Goal: Task Accomplishment & Management: Use online tool/utility

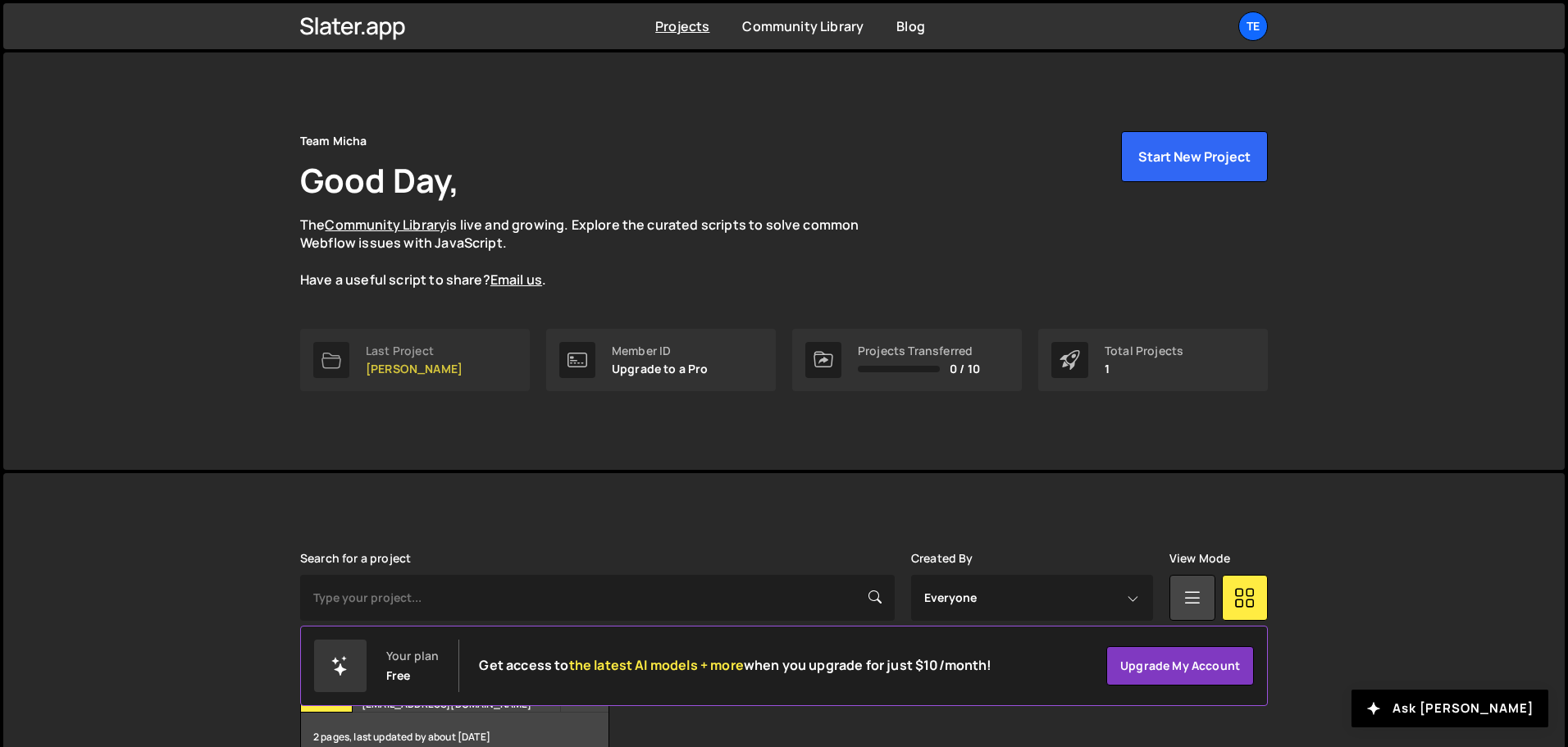
click at [405, 366] on p "[PERSON_NAME]" at bounding box center [414, 368] width 97 height 13
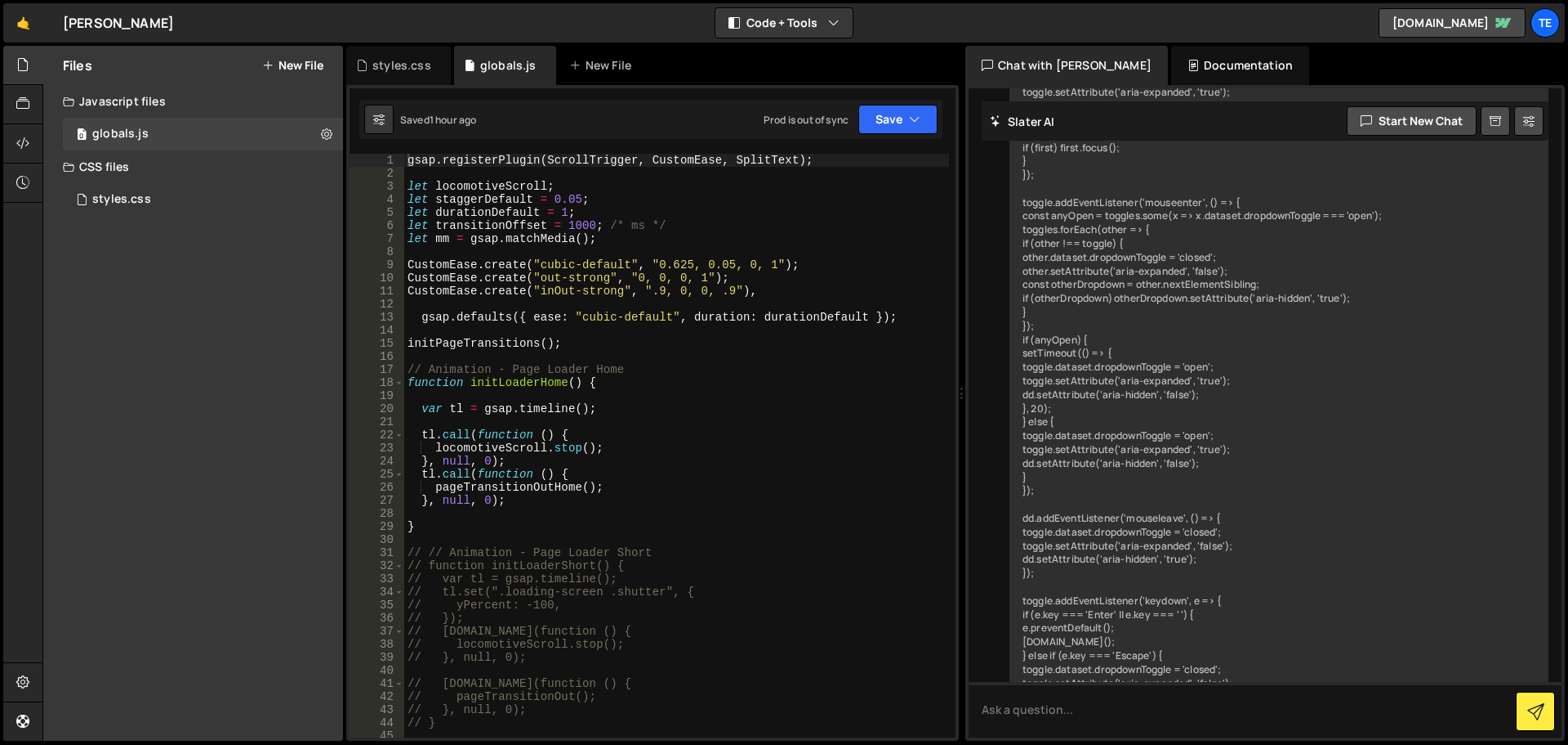
scroll to position [9485, 0]
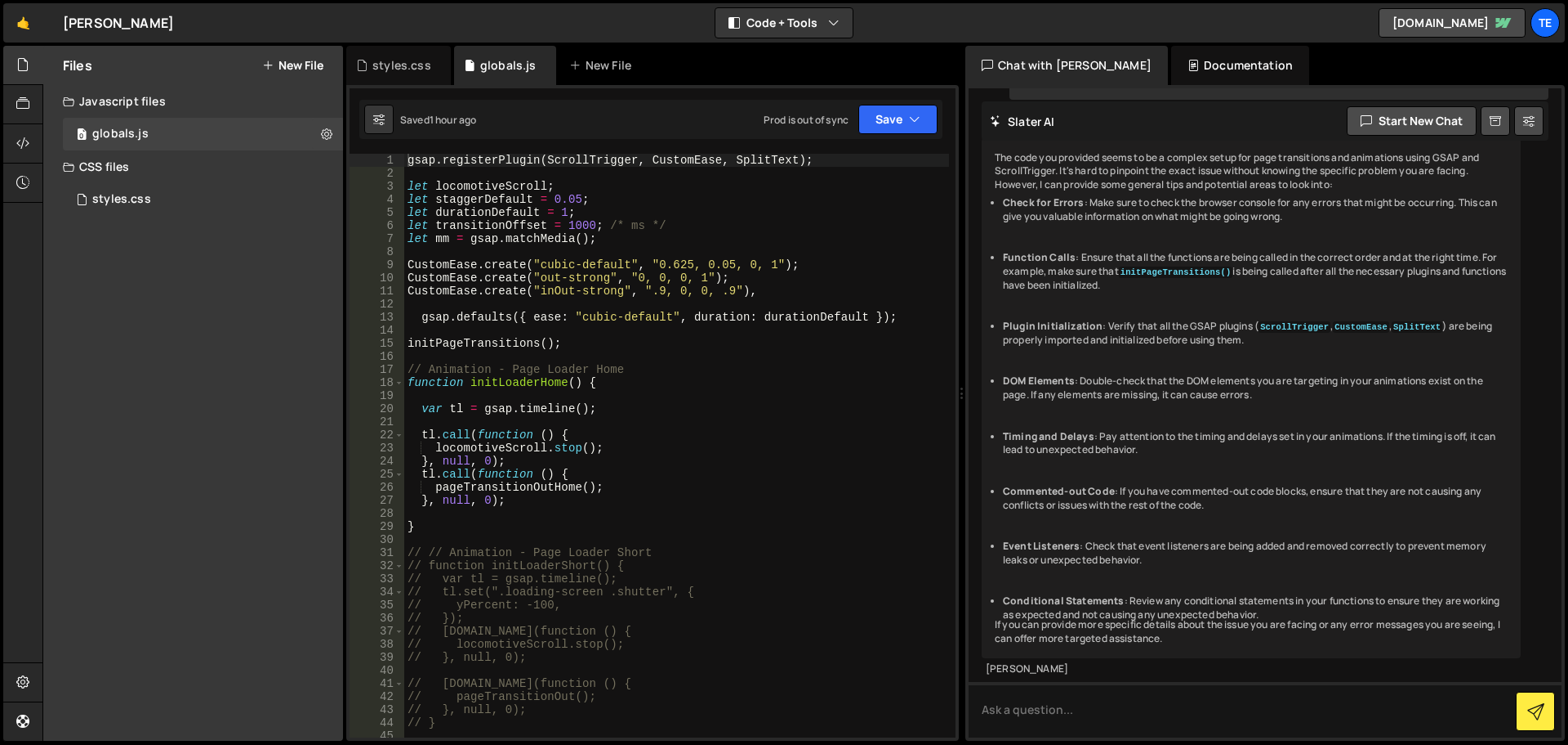
click at [517, 391] on div "gsap . registerPlugin ( ScrollTrigger , CustomEase , SplitText ) ; let locomoti…" at bounding box center [676, 458] width 545 height 609
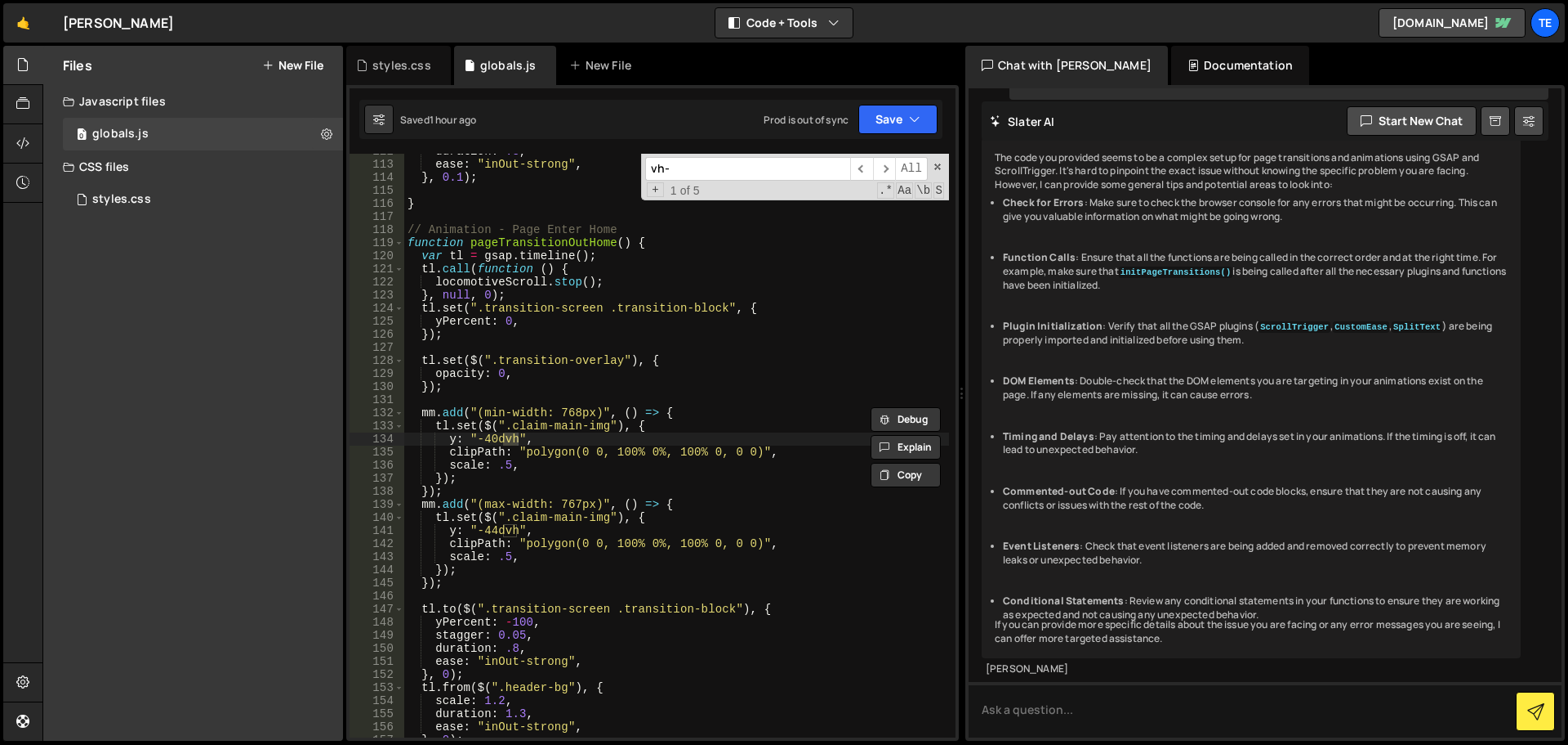
scroll to position [6744, 0]
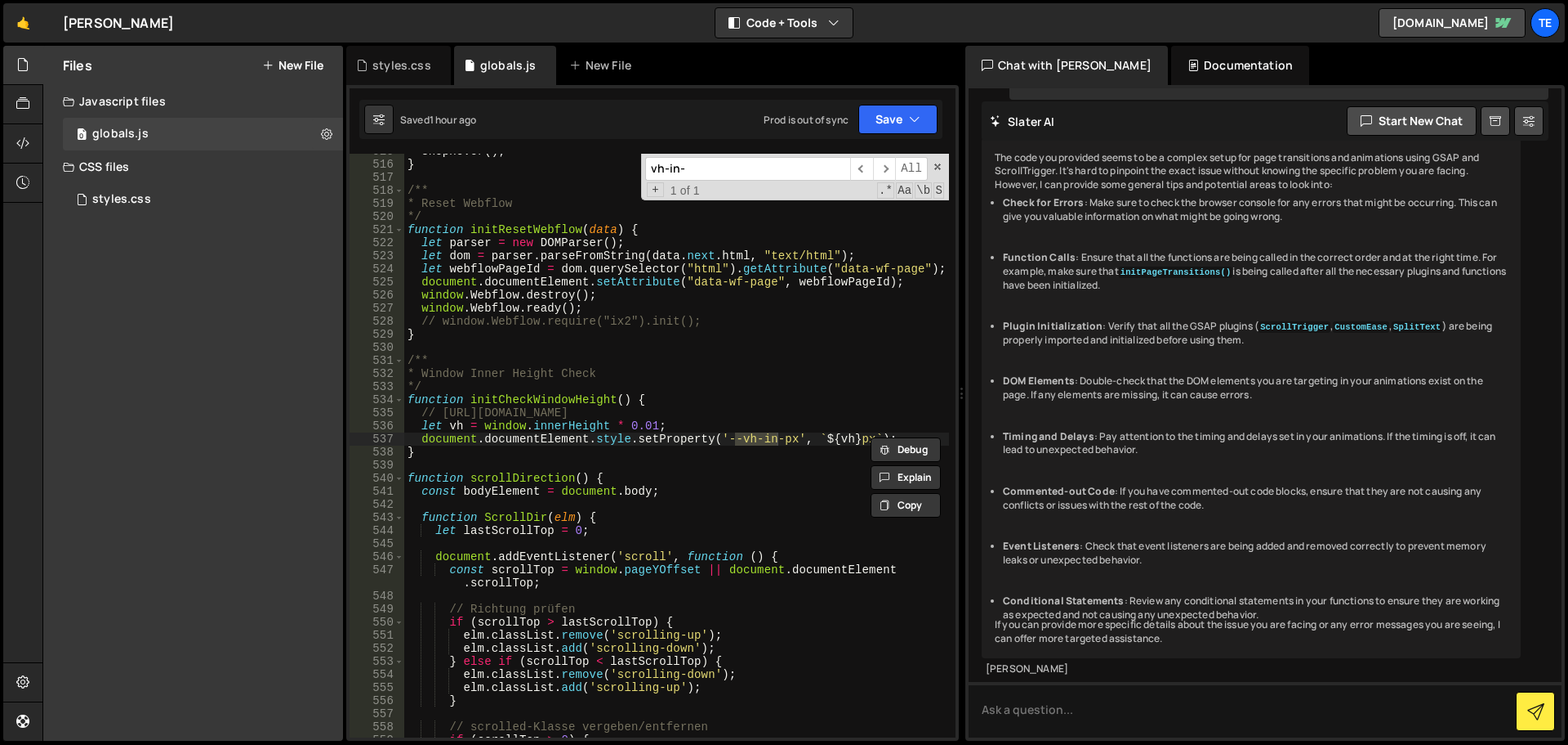
type input "vh-in-"
click at [382, 58] on div "styles.css" at bounding box center [402, 65] width 58 height 17
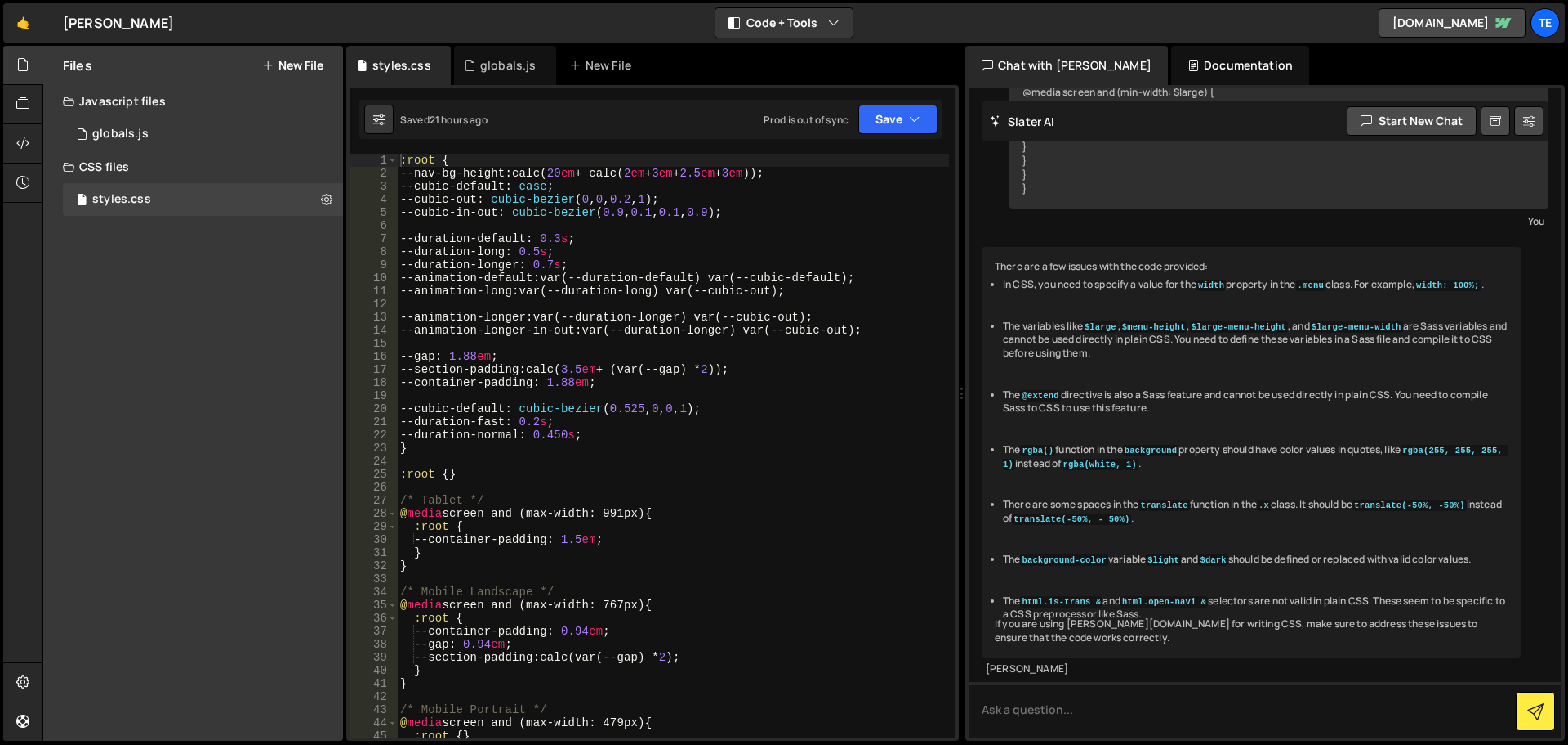
scroll to position [2565, 0]
click at [783, 338] on div ":root { --nav-bg-height : calc( 20 em + calc( 2 em + 3 em + 2.5 em + 3 em )) ; …" at bounding box center [672, 458] width 553 height 609
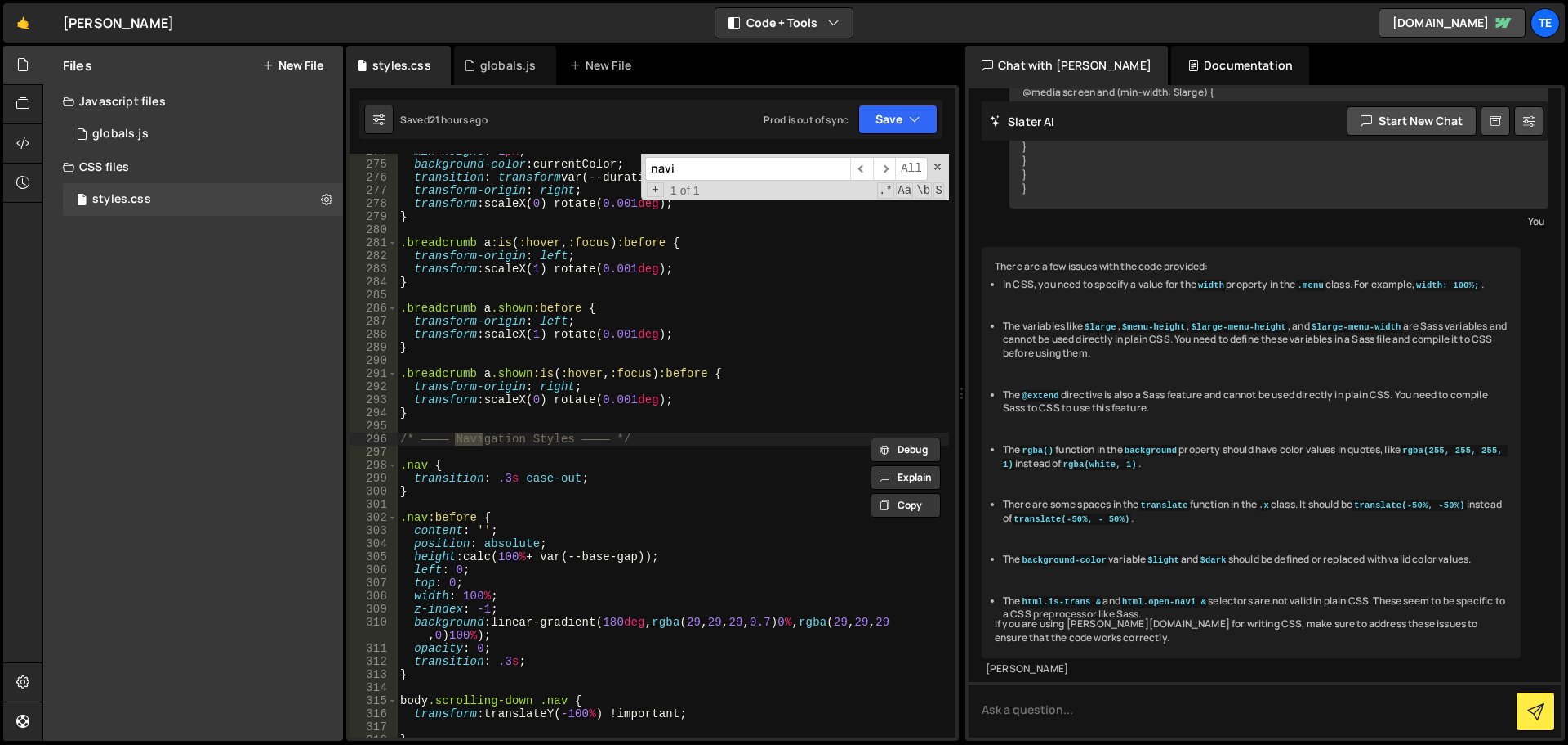
scroll to position [3736, 0]
type input "navigation"
click at [493, 65] on div "globals.js" at bounding box center [509, 65] width 57 height 17
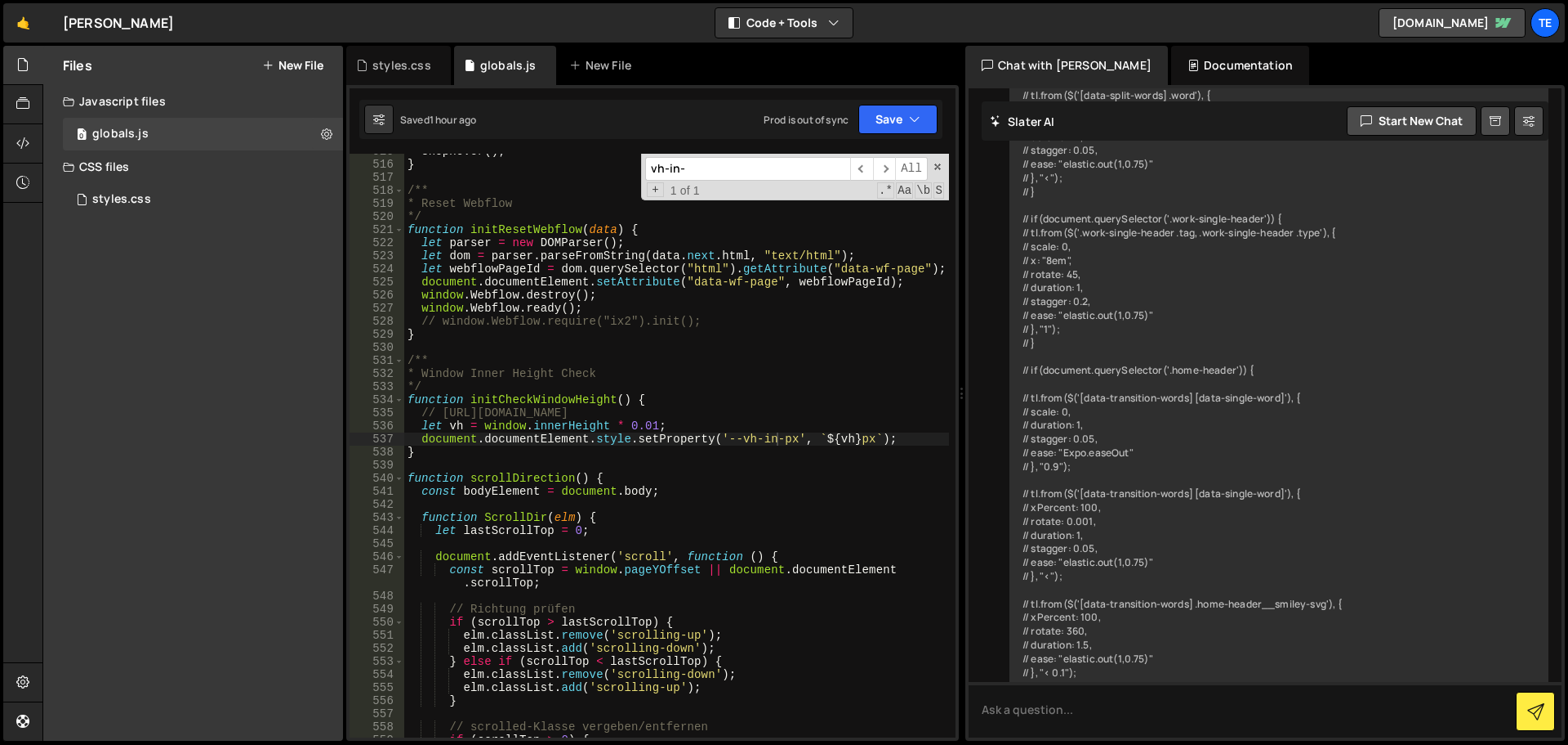
type textarea "}"
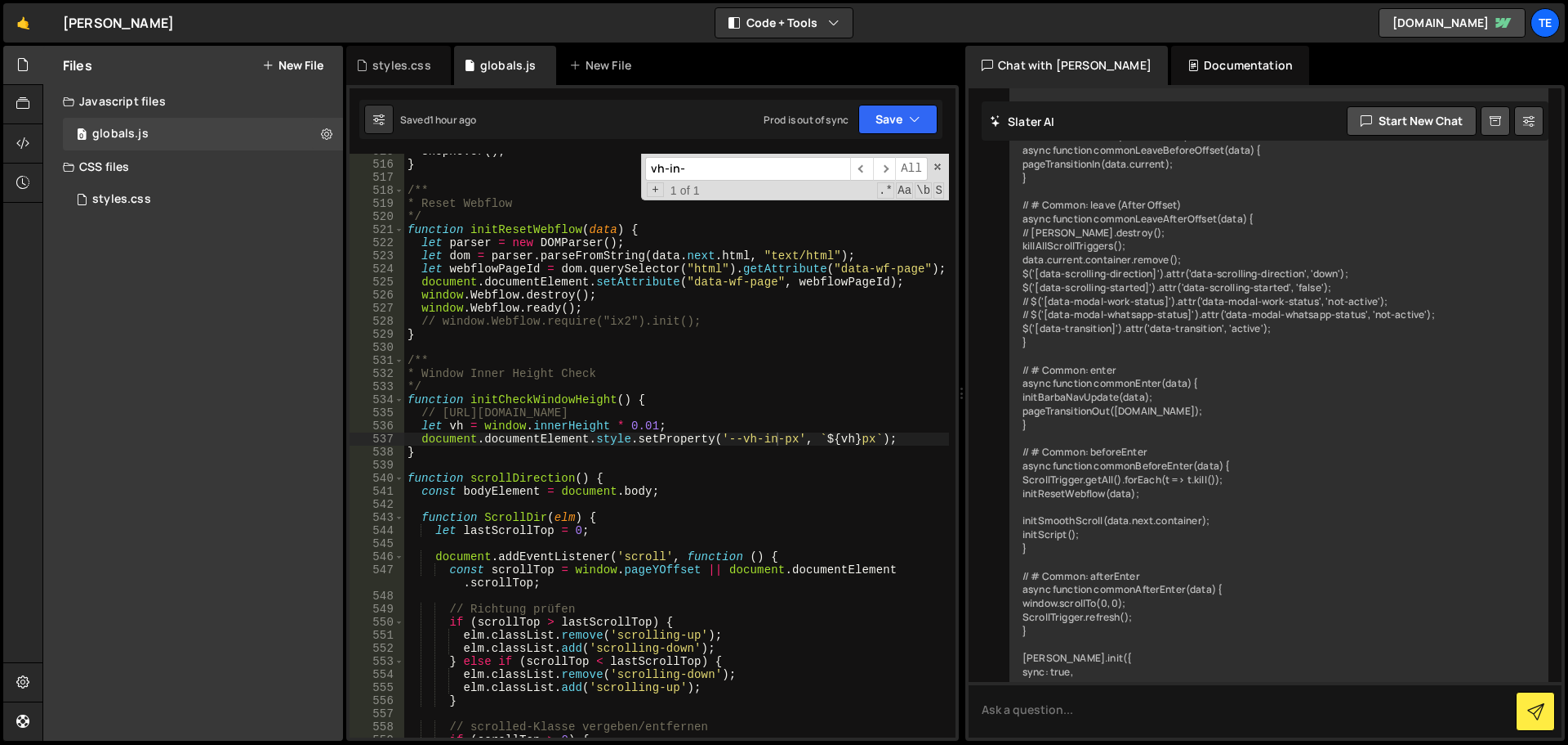
click at [603, 338] on div "shopHover ( ) ; } /** * Reset Webflow */ function initResetWebflow ( data ) { l…" at bounding box center [676, 449] width 545 height 609
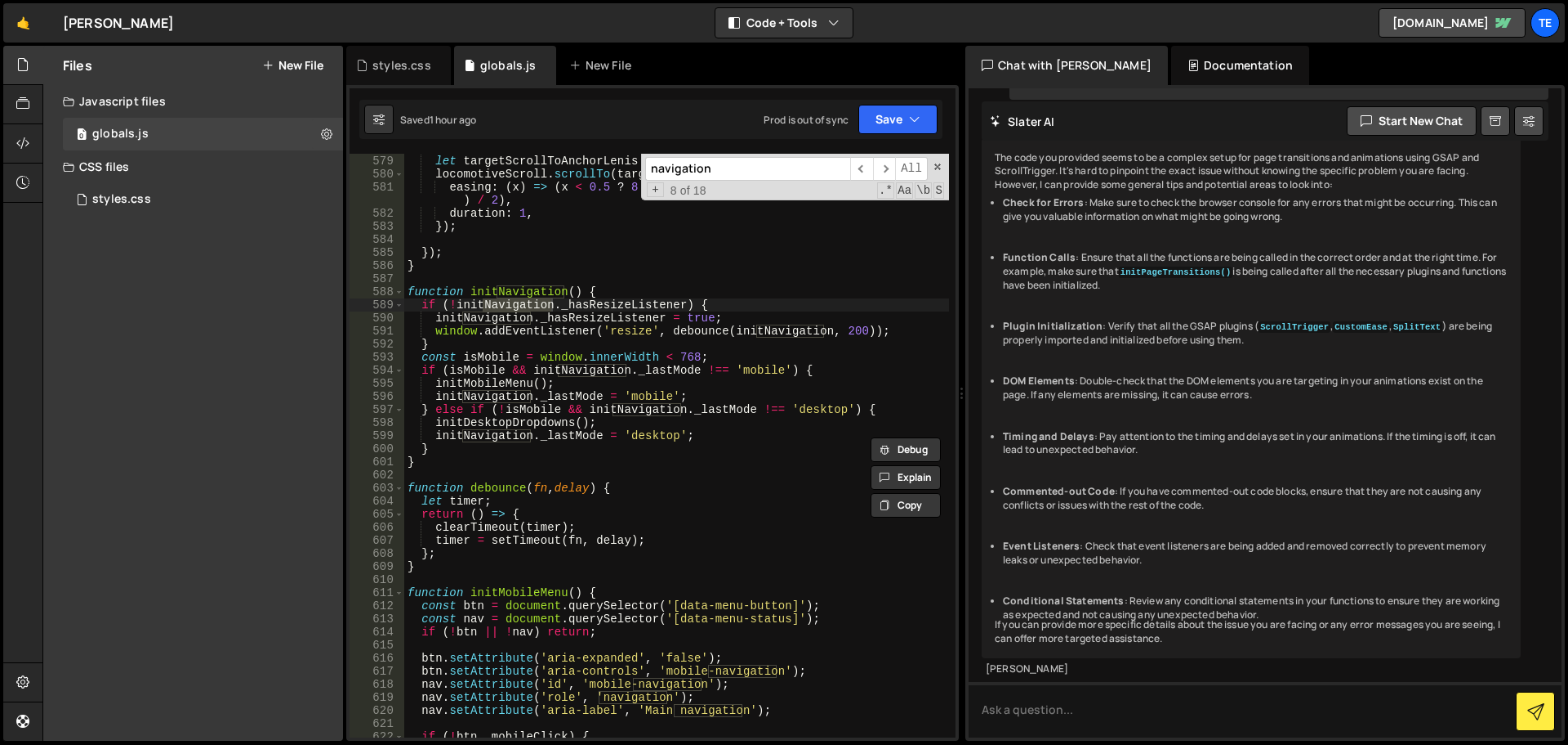
scroll to position [7535, 0]
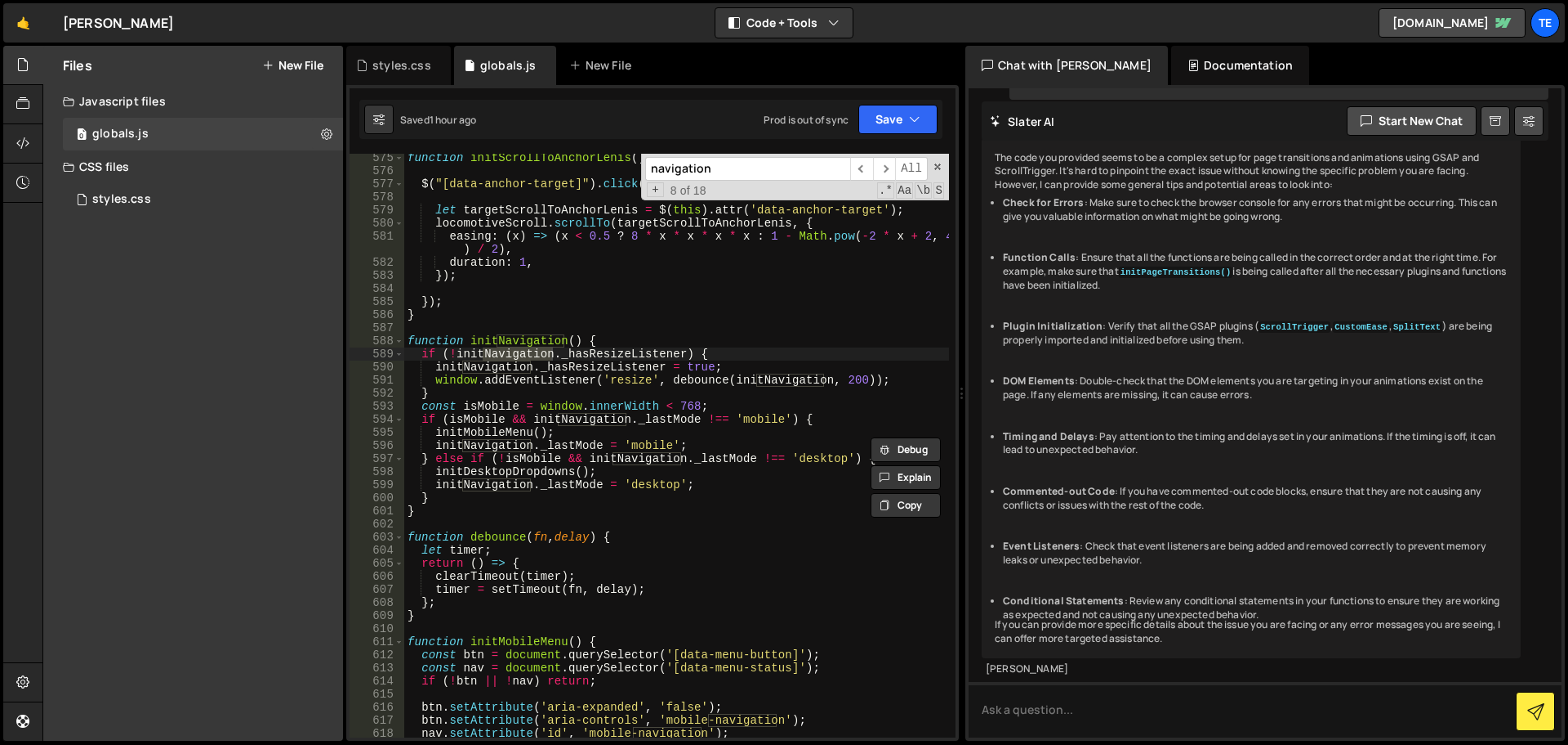
type input "navigation"
click at [686, 406] on div "function initScrollToAnchorLenis ( ) { $ ( "[data-anchor-target]" ) . click ( f…" at bounding box center [676, 455] width 545 height 609
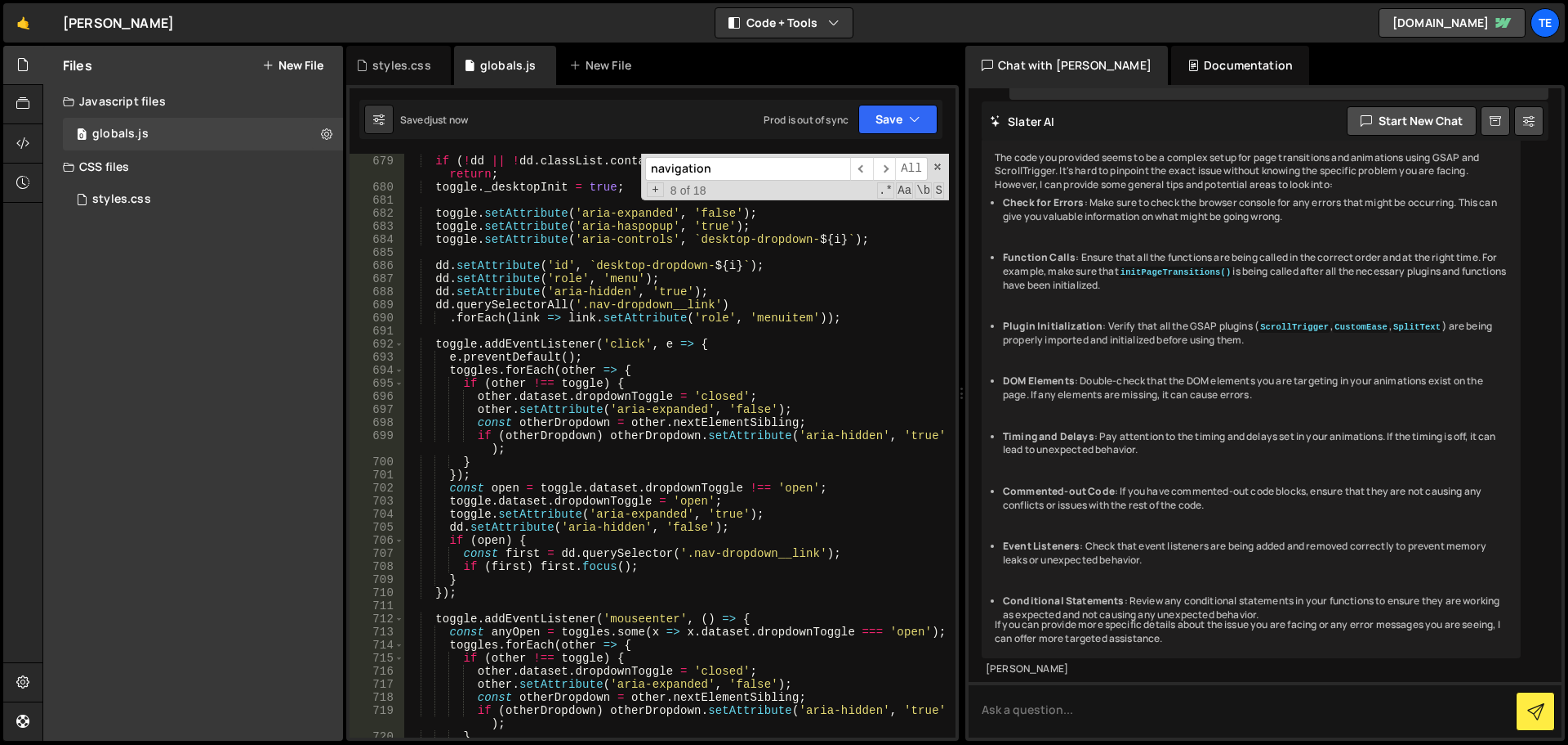
scroll to position [9252, 0]
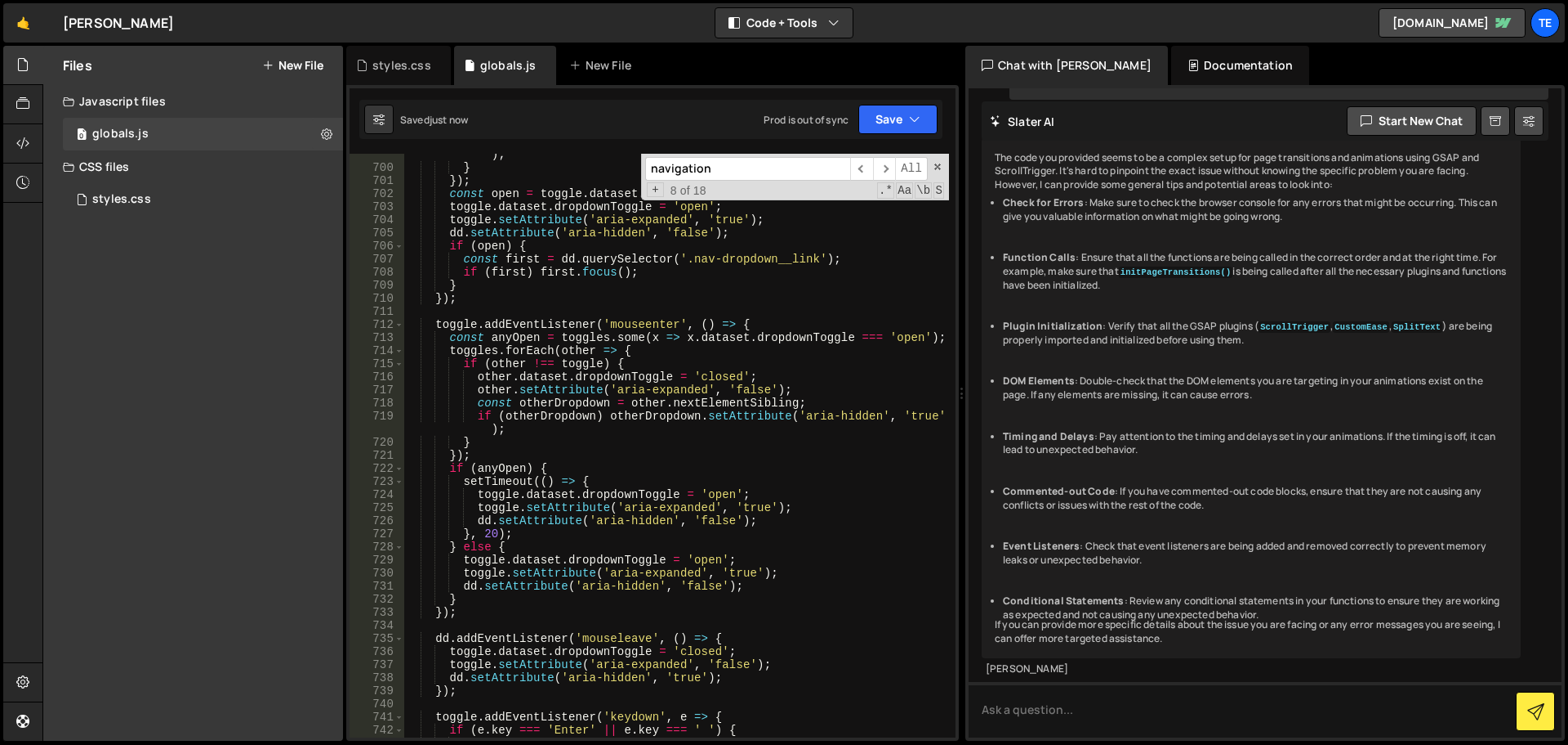
type textarea "const isMobile = window.innerWidth < 992;"
click at [410, 54] on div "styles.css" at bounding box center [398, 65] width 104 height 39
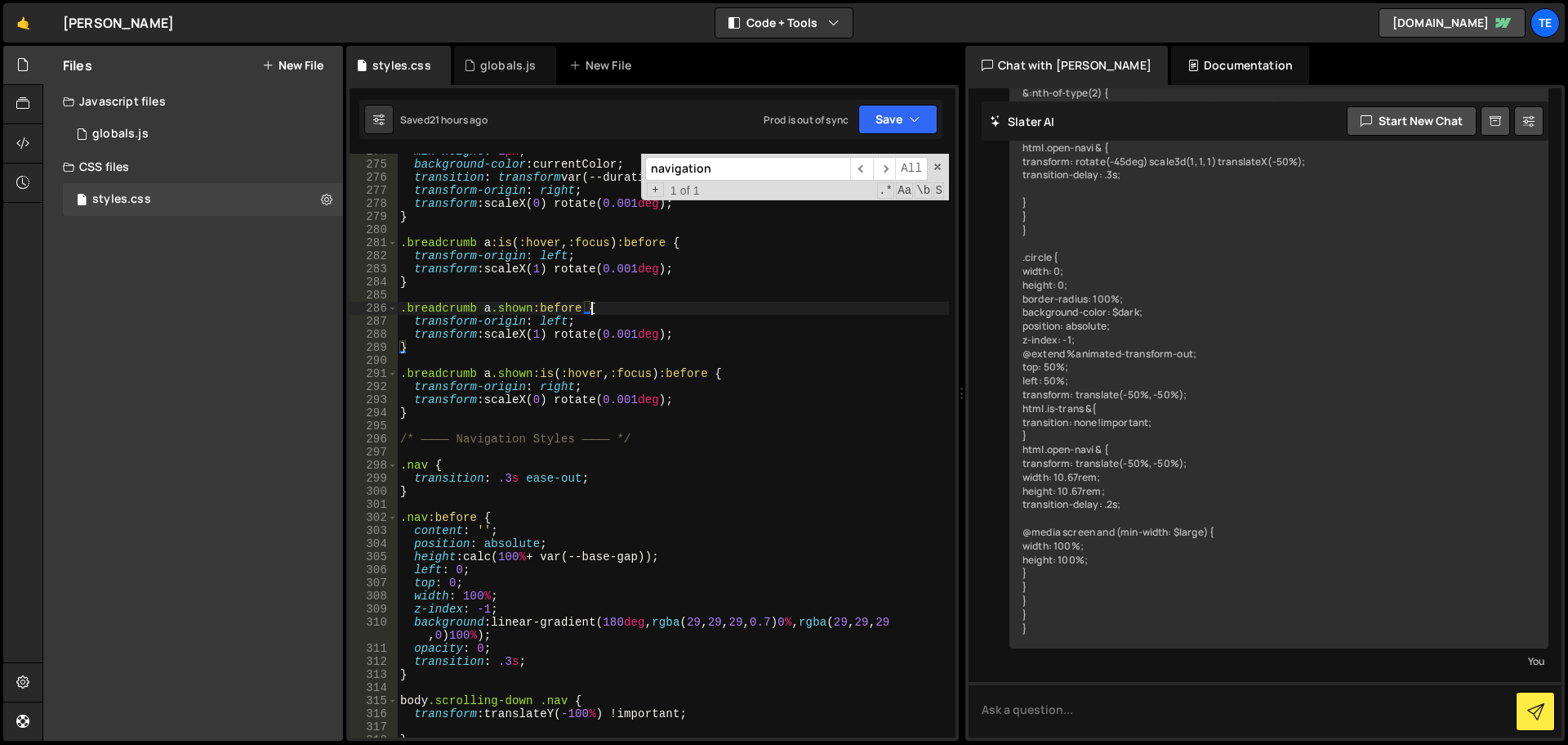
click at [653, 307] on div "min-height : 1 px ; background-color : currentColor ; transition : transform va…" at bounding box center [672, 449] width 553 height 609
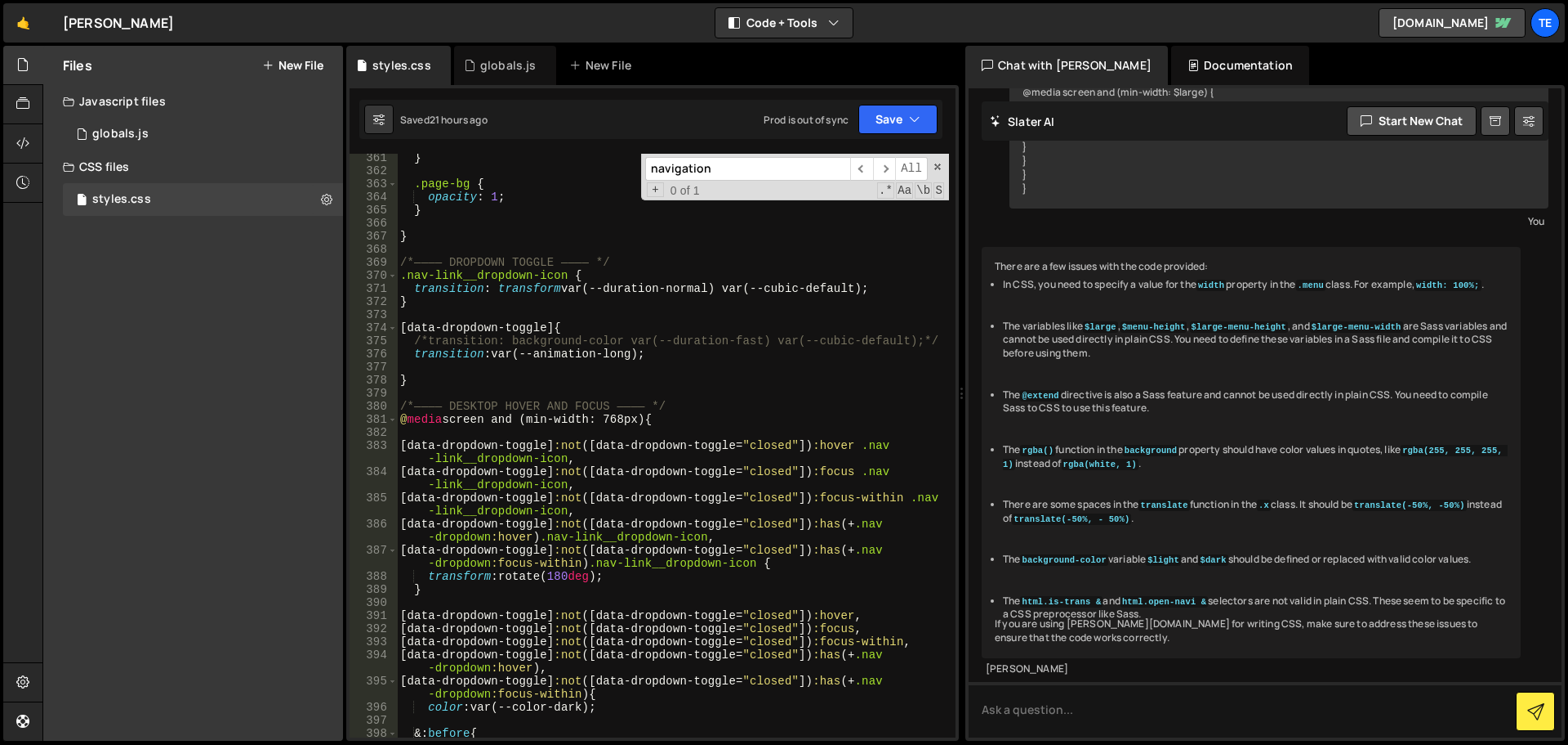
scroll to position [5110, 0]
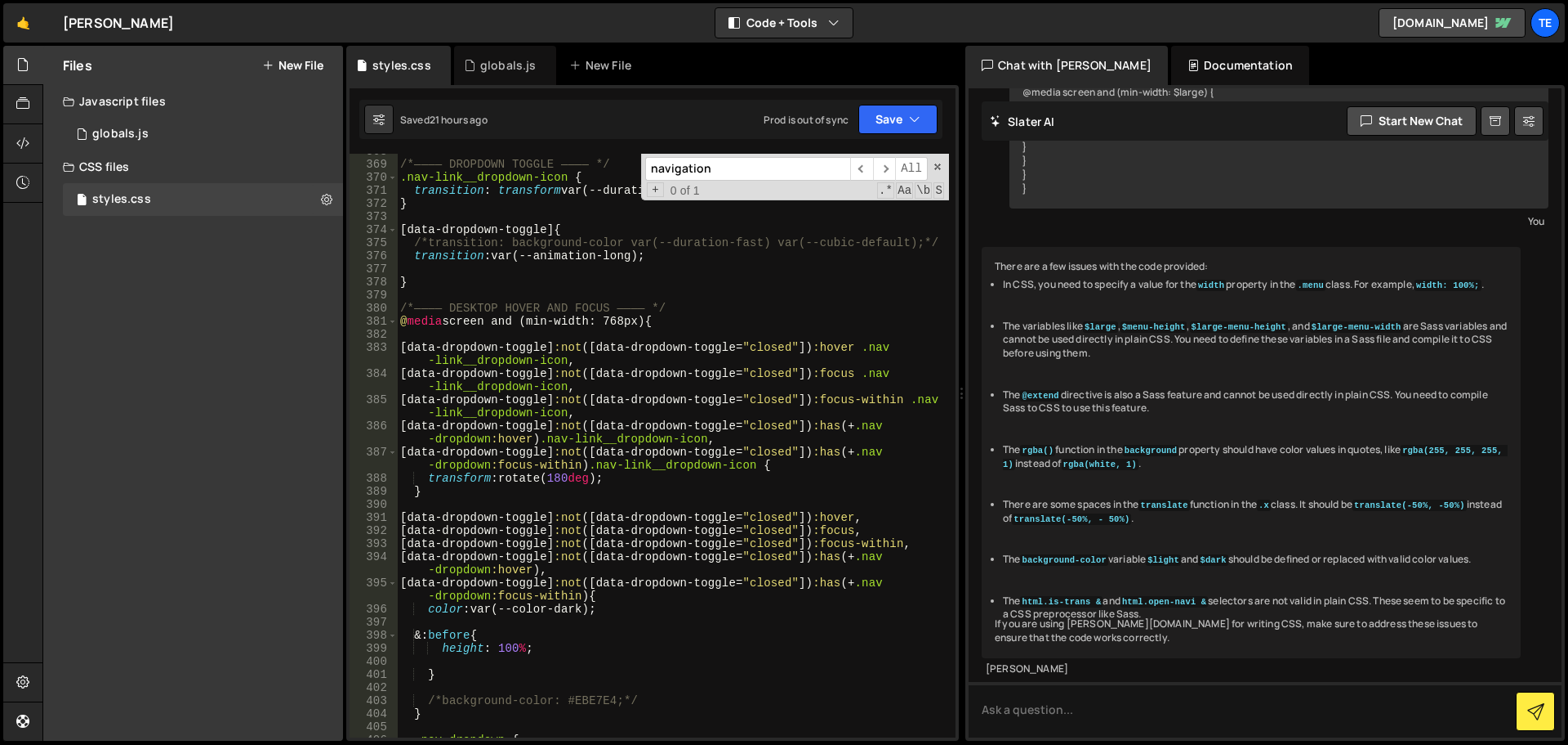
click at [626, 325] on div "/*———— DROPDOWN TOGGLE ———— */ .nav-link__dropdown-icon { transition : transfor…" at bounding box center [672, 449] width 553 height 609
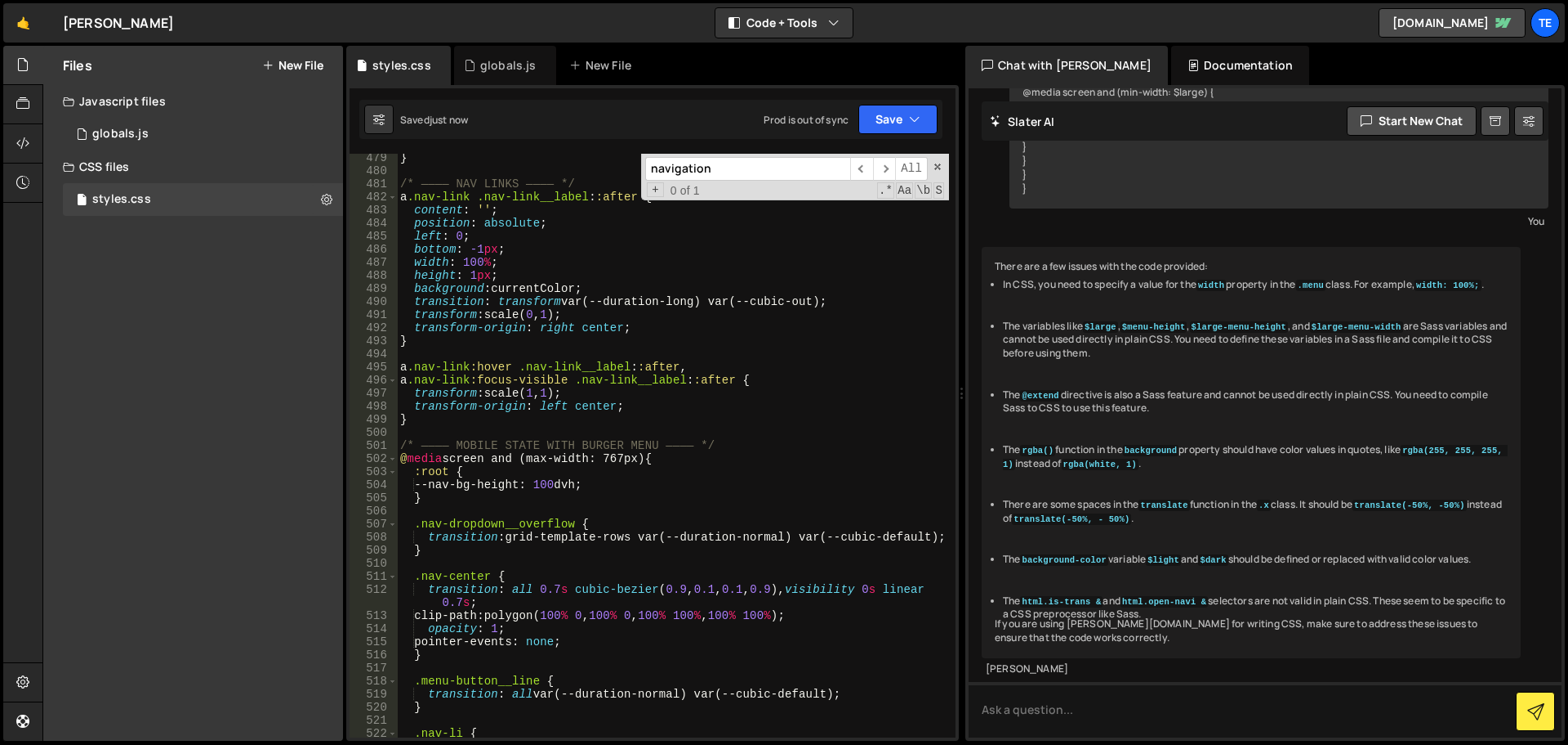
scroll to position [6777, 0]
click at [618, 458] on div "} /* ———— NAV LINKS ———— */ a .nav-link .nav-link__label : :after { content : '…" at bounding box center [672, 455] width 553 height 609
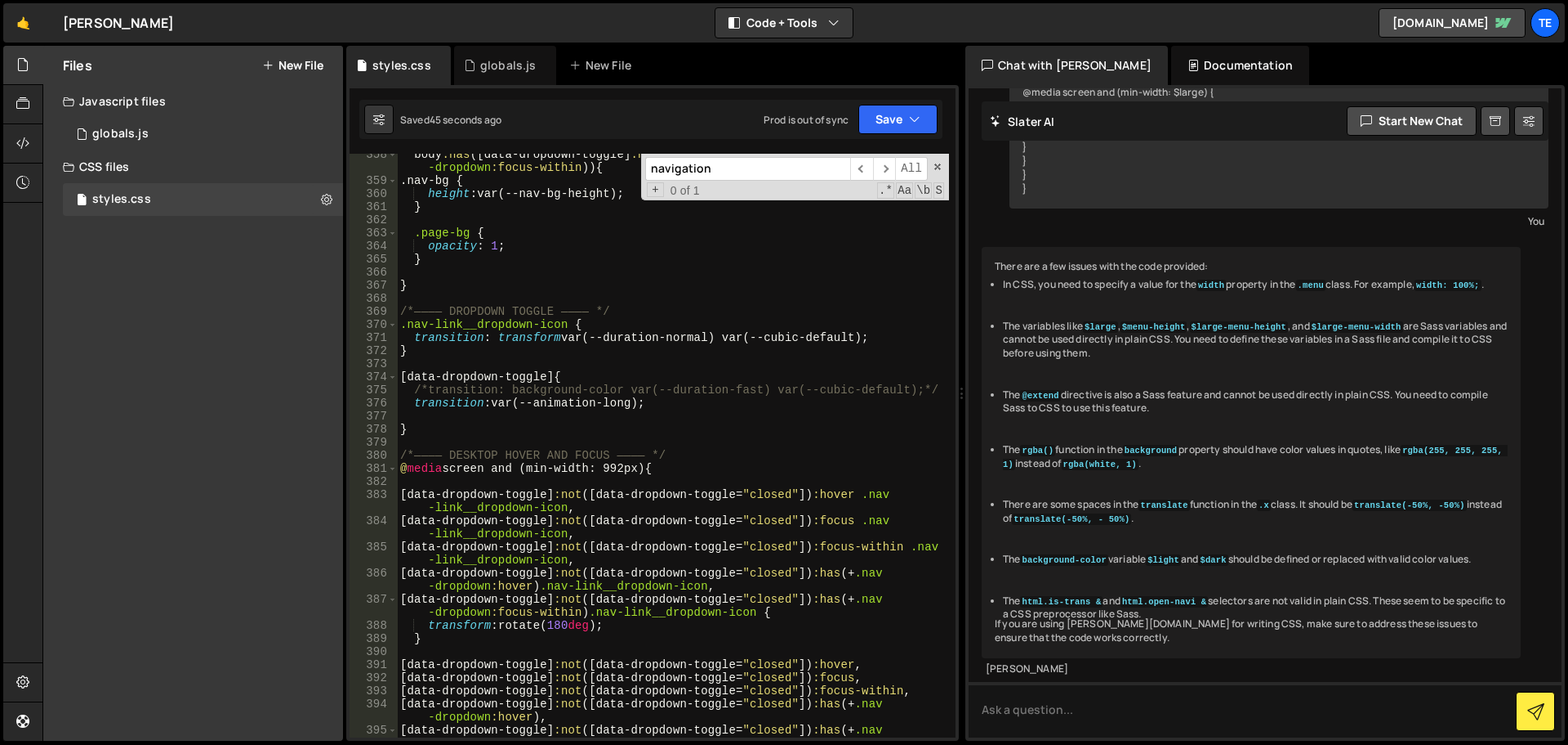
scroll to position [4864, 0]
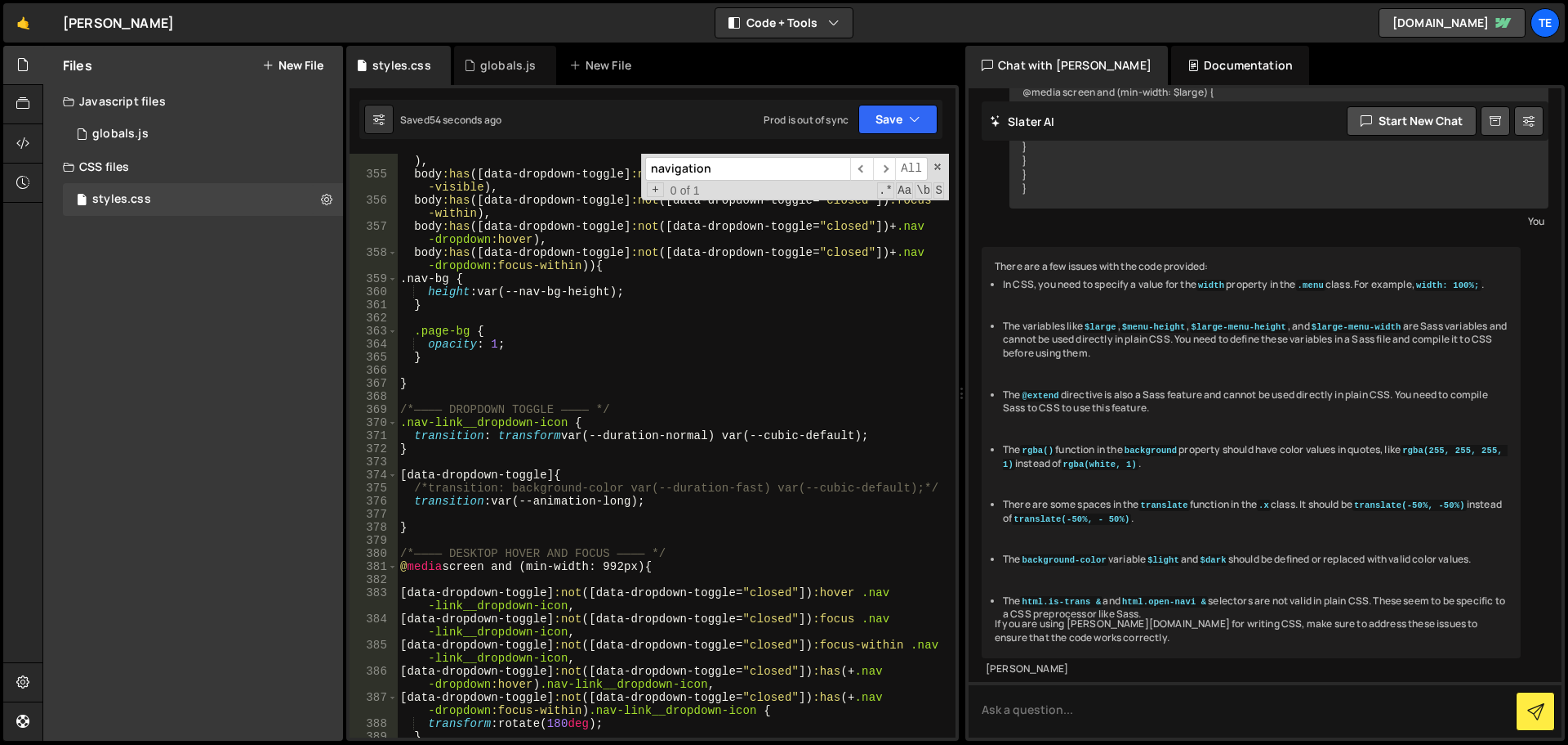
click at [754, 485] on div ":is ( body :has ([ data-dropdown-toggle ] :not ([ data-dropdown-toggle = " clos…" at bounding box center [672, 452] width 553 height 623
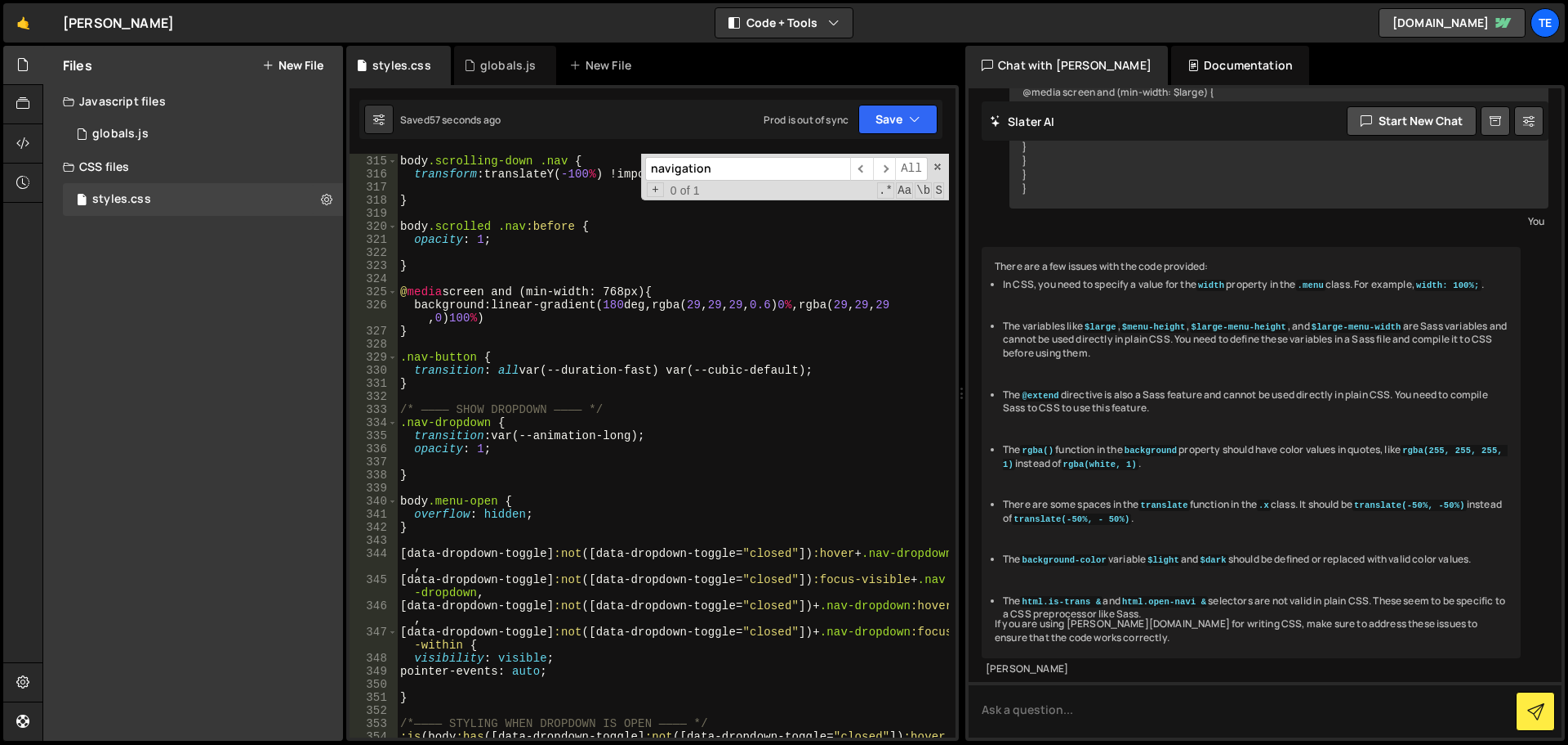
scroll to position [4226, 0]
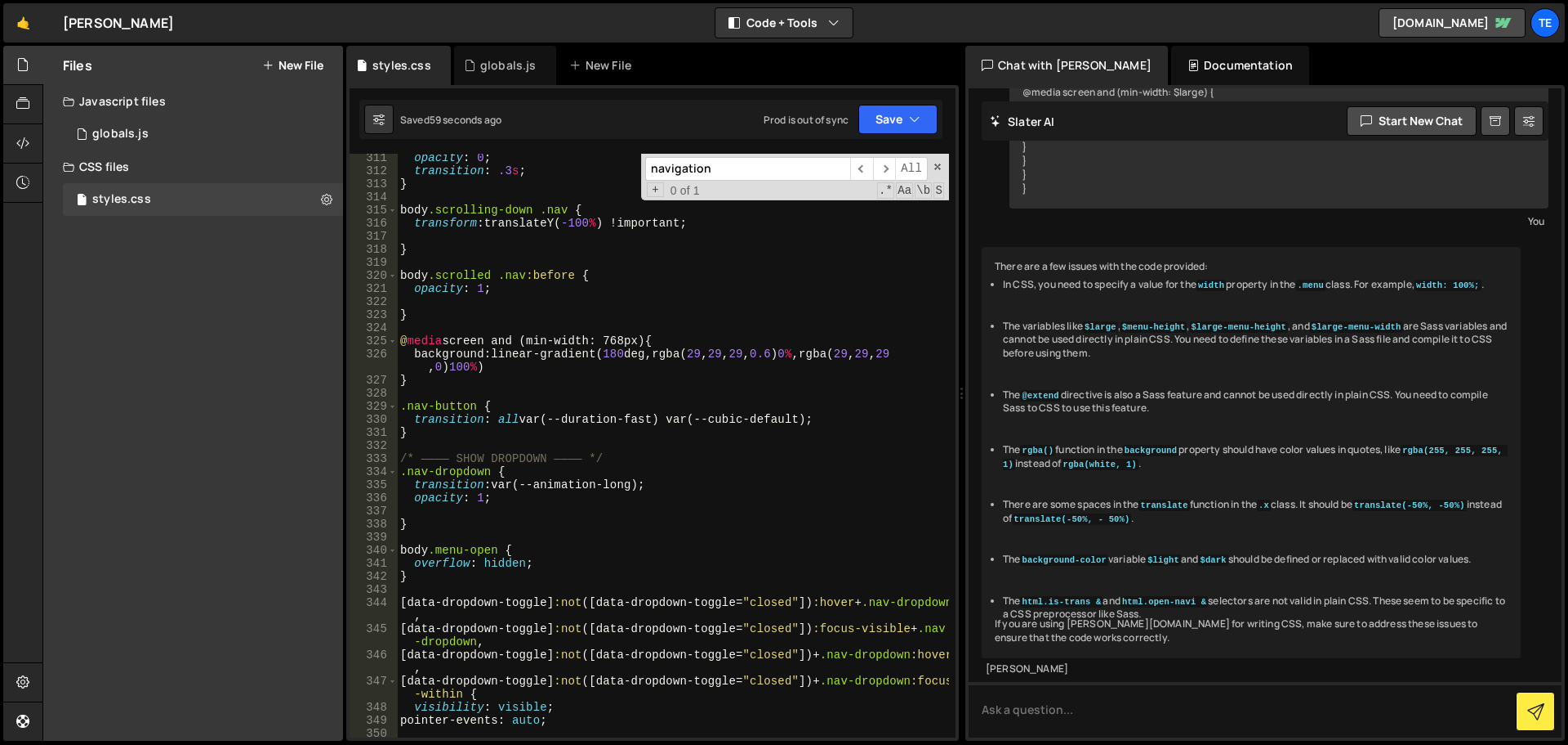
click at [613, 341] on div "opacity : 0 ; transition : .3 s ; } body .scrolling-down .nav { transform : tra…" at bounding box center [672, 455] width 553 height 609
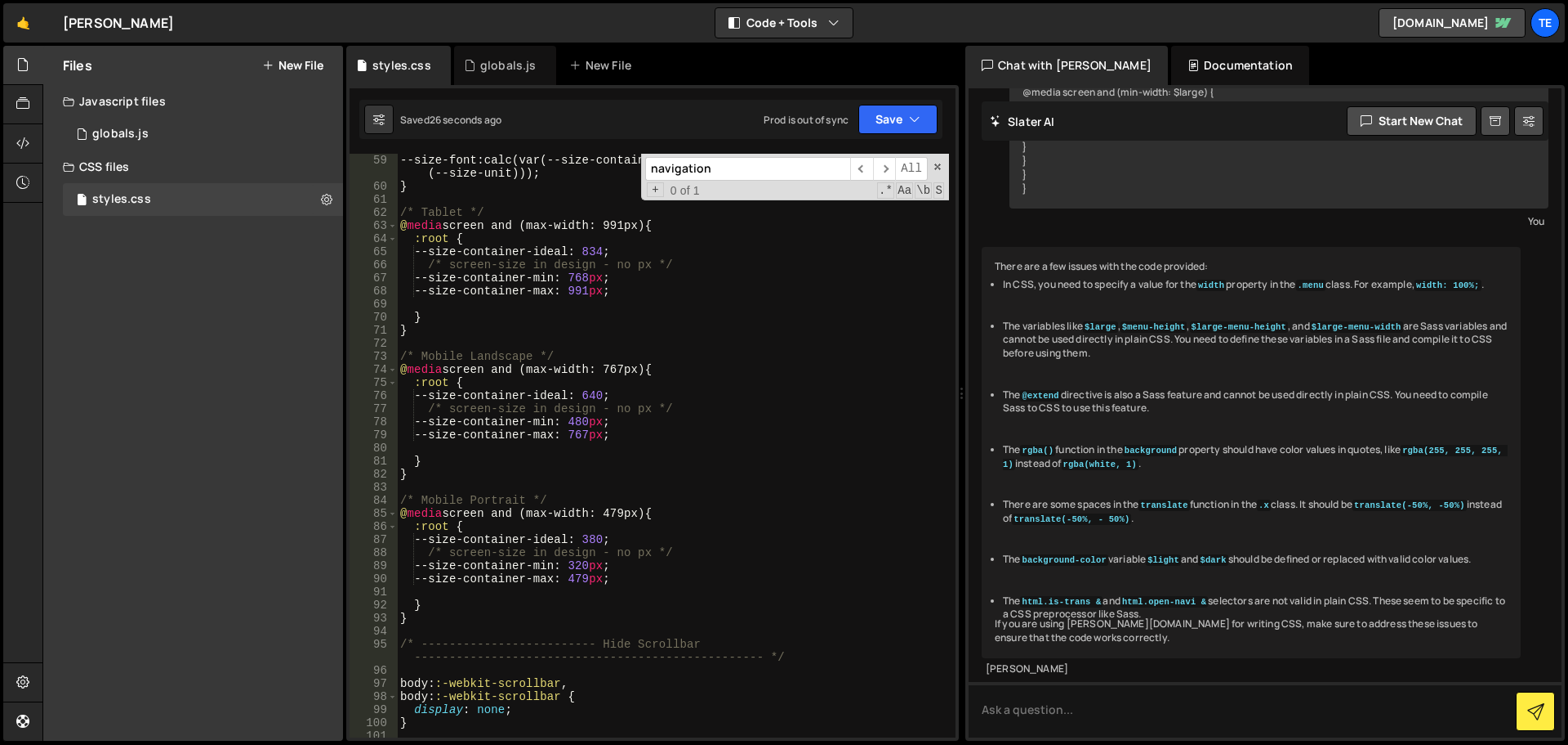
scroll to position [1030, 0]
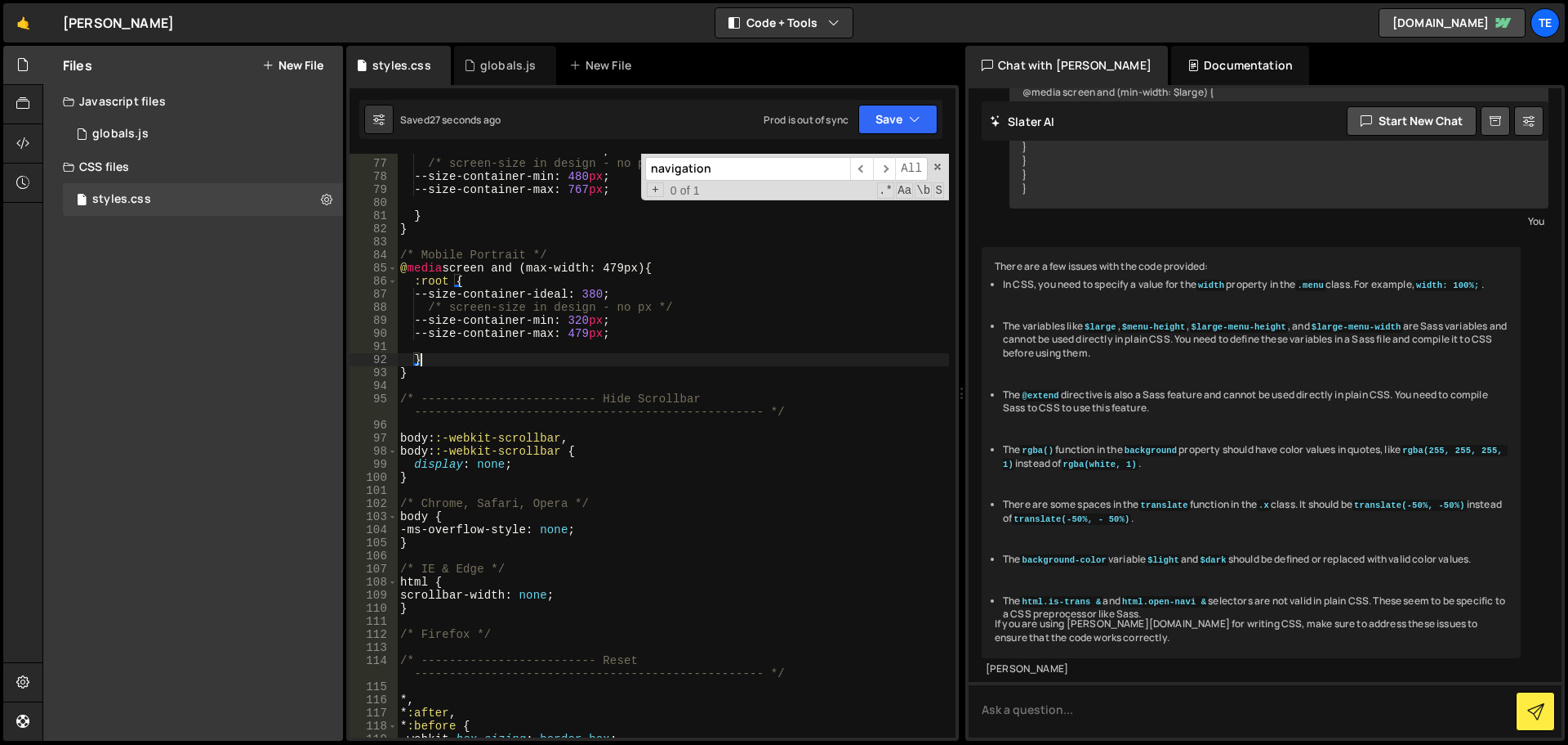
click at [869, 358] on div "--size-container-ideal : 640 ; /* screen-size in design - no px */ --size-conta…" at bounding box center [672, 449] width 553 height 609
type textarea "}"
click at [812, 492] on div "--size-container-ideal : 640 ; /* screen-size in design - no px */ --size-conta…" at bounding box center [672, 449] width 553 height 609
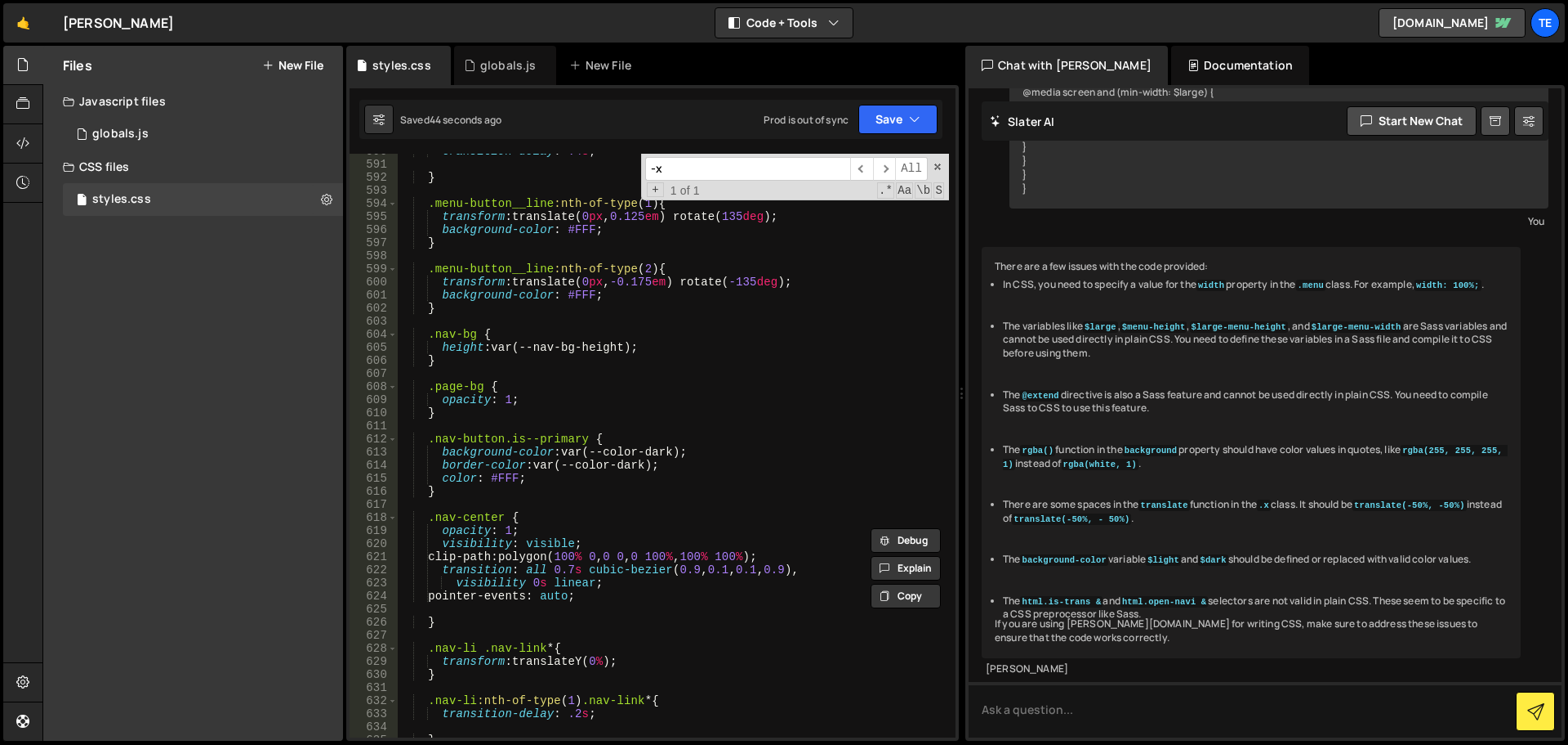
scroll to position [8052, 0]
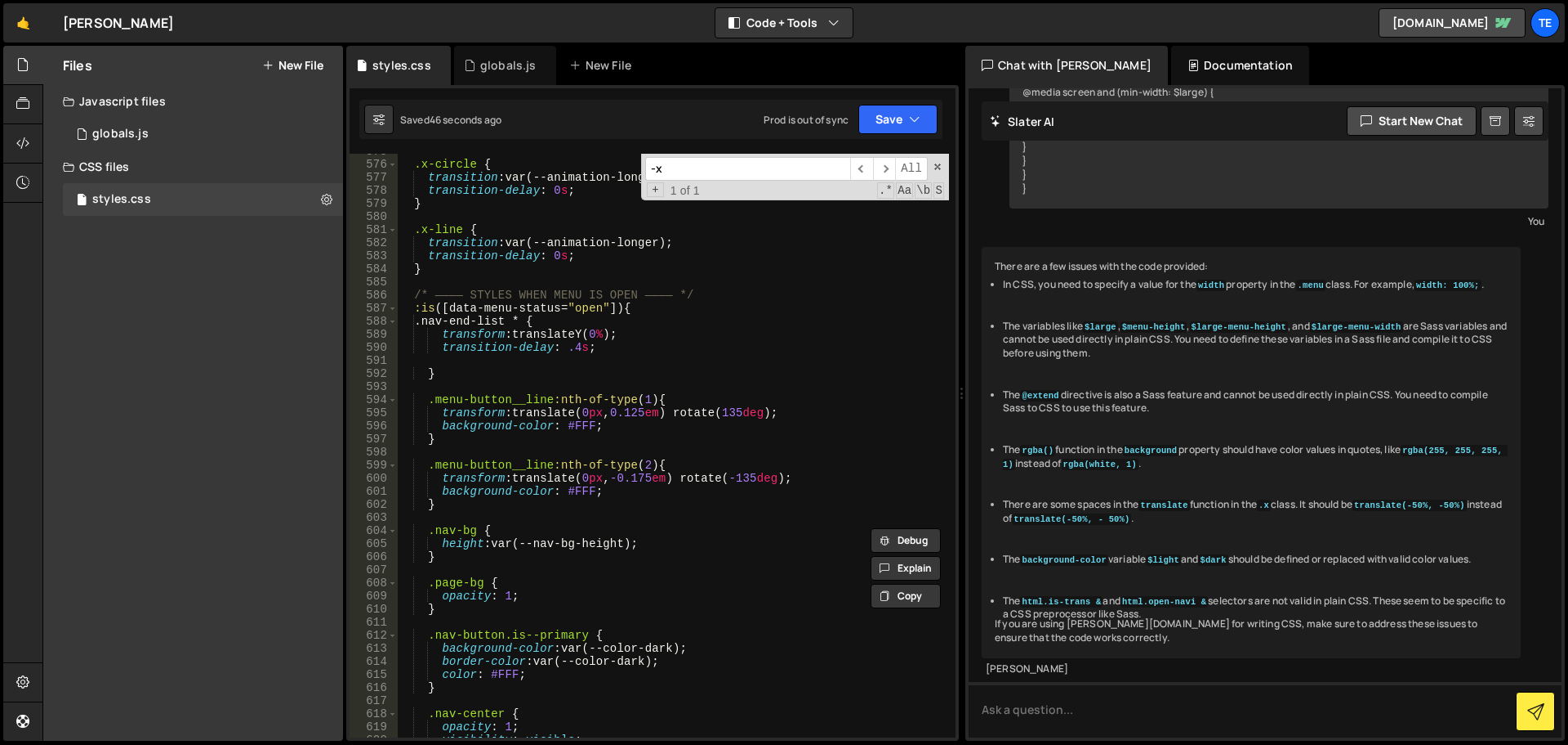
type input "-x"
click at [664, 306] on div ".x-circle { transition : var(--animation-longer) ; transition-delay : 0 s ; } .…" at bounding box center [672, 449] width 553 height 609
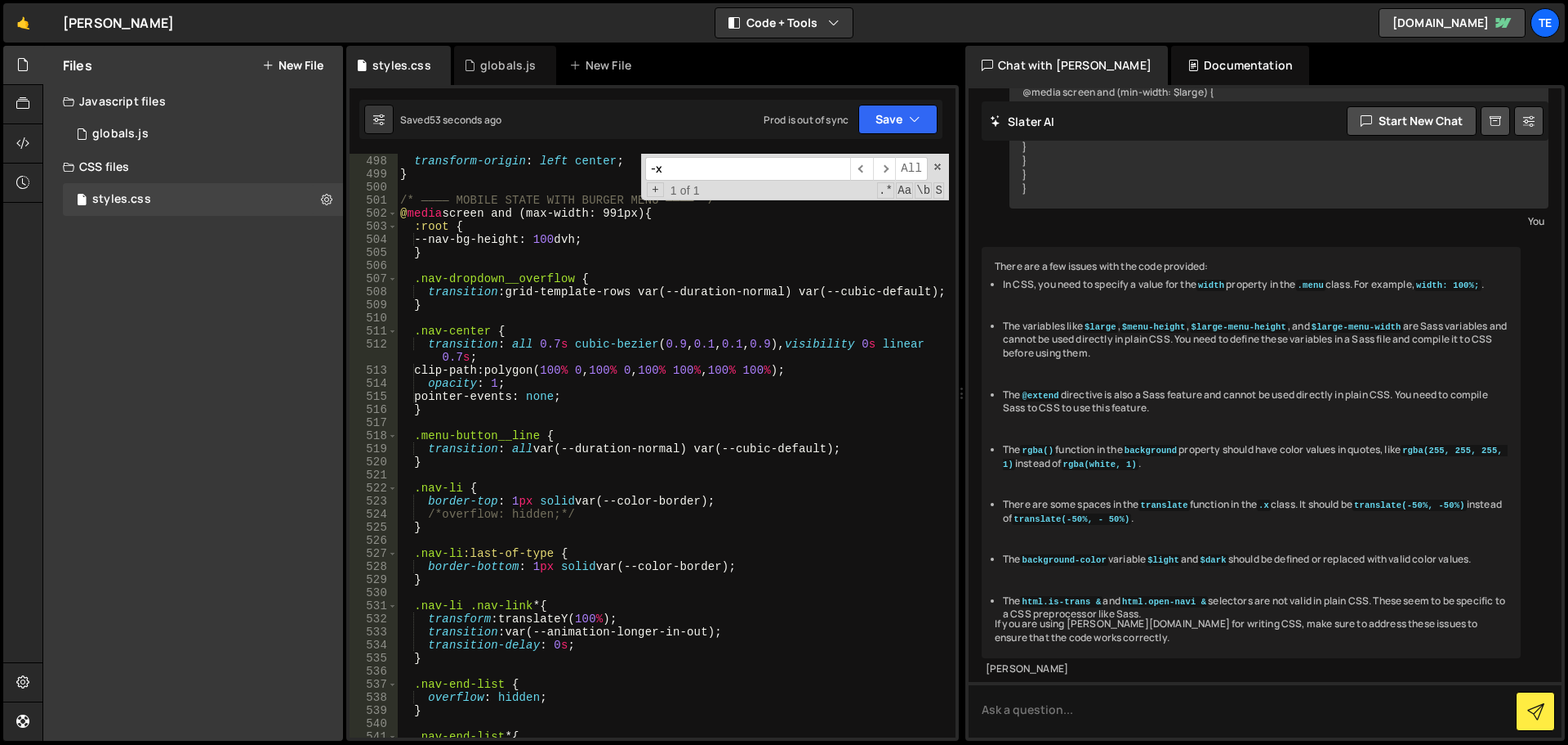
scroll to position [6923, 0]
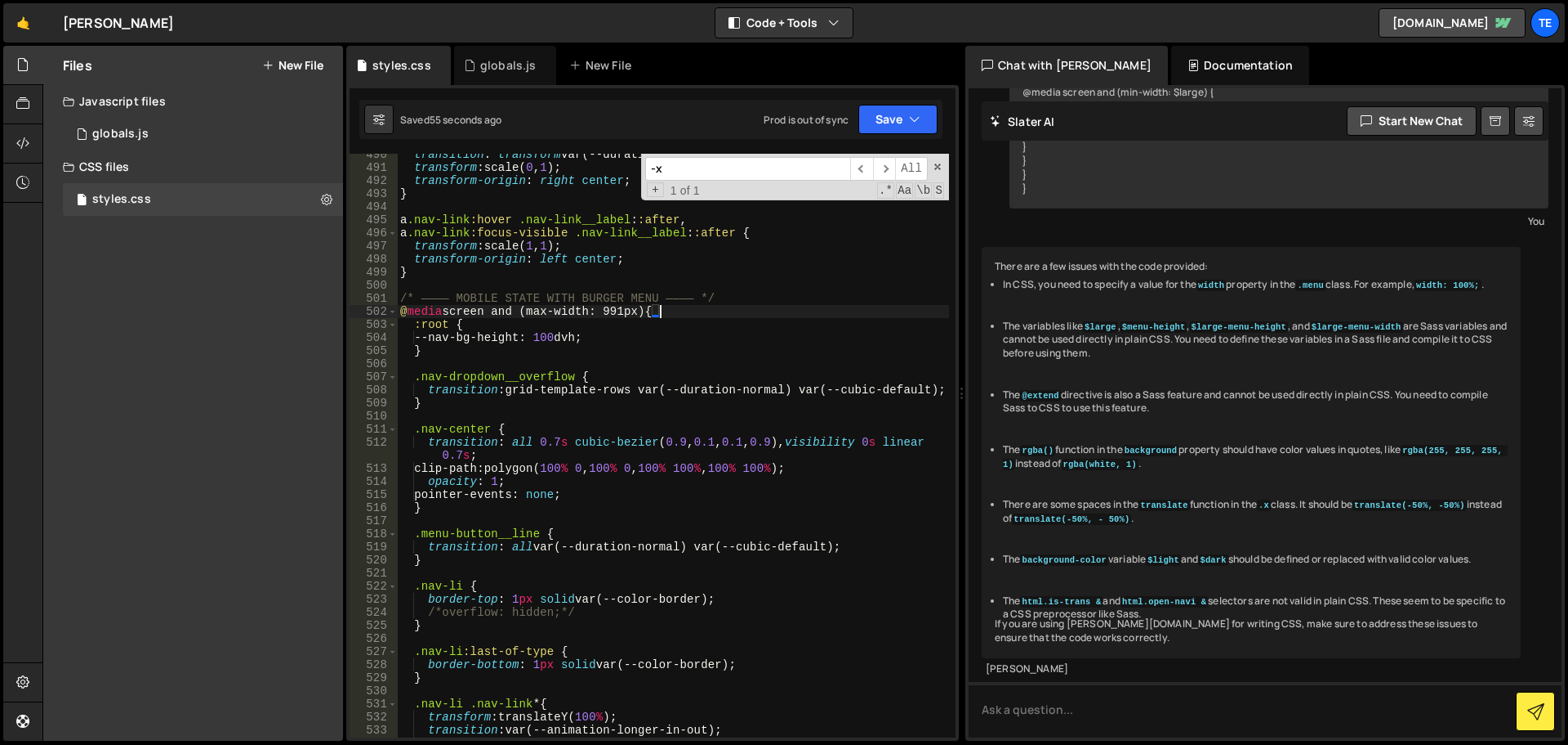
click at [694, 310] on div "transition : transform var(--duration-long) var(--cubic-out) ; transform : scal…" at bounding box center [672, 452] width 553 height 609
click at [594, 432] on div "transition : transform var(--duration-long) var(--cubic-out) ; transform : scal…" at bounding box center [672, 452] width 553 height 609
type textarea ".nav-center {"
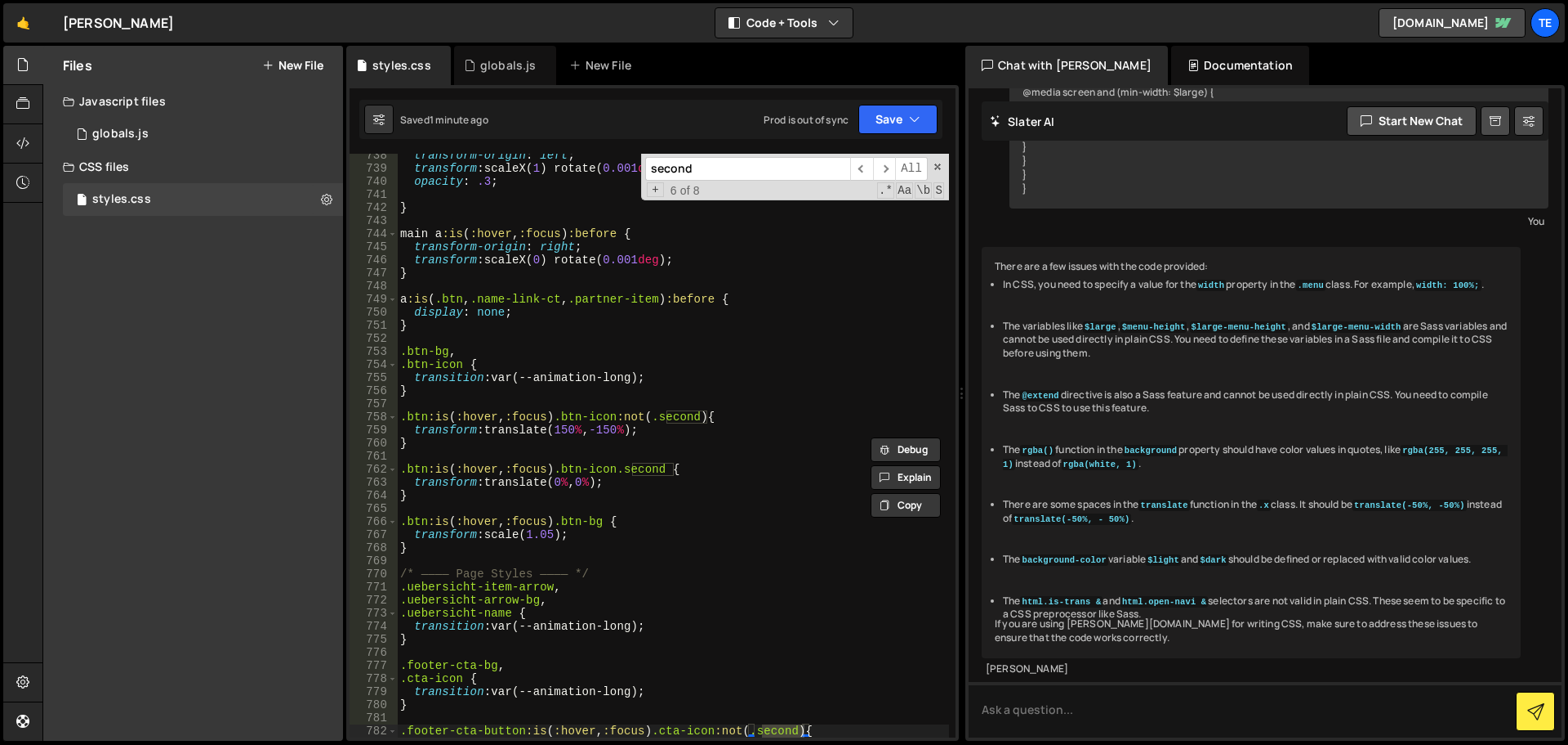
scroll to position [10524, 0]
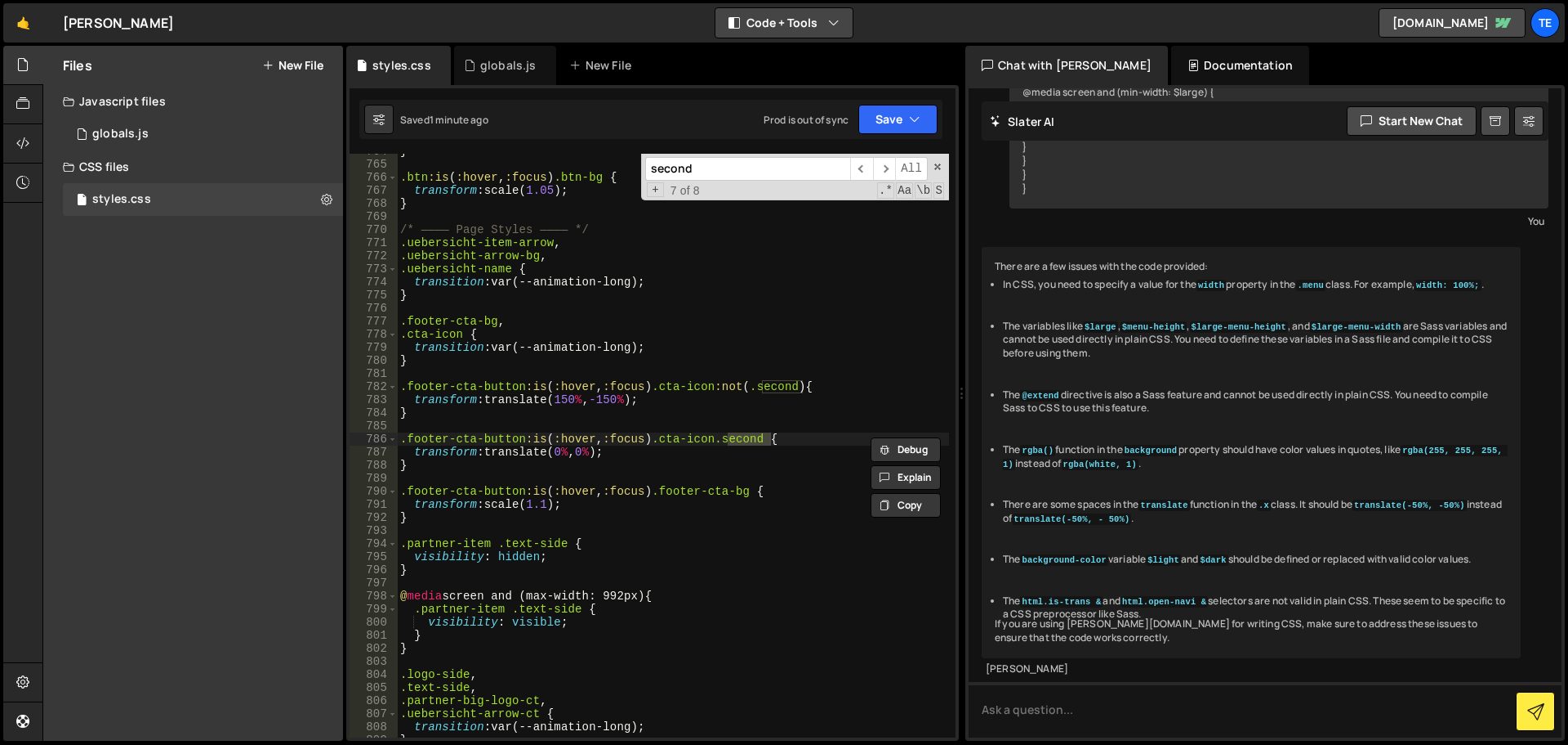
type input "second"
click at [487, 68] on div "globals.js" at bounding box center [509, 65] width 57 height 17
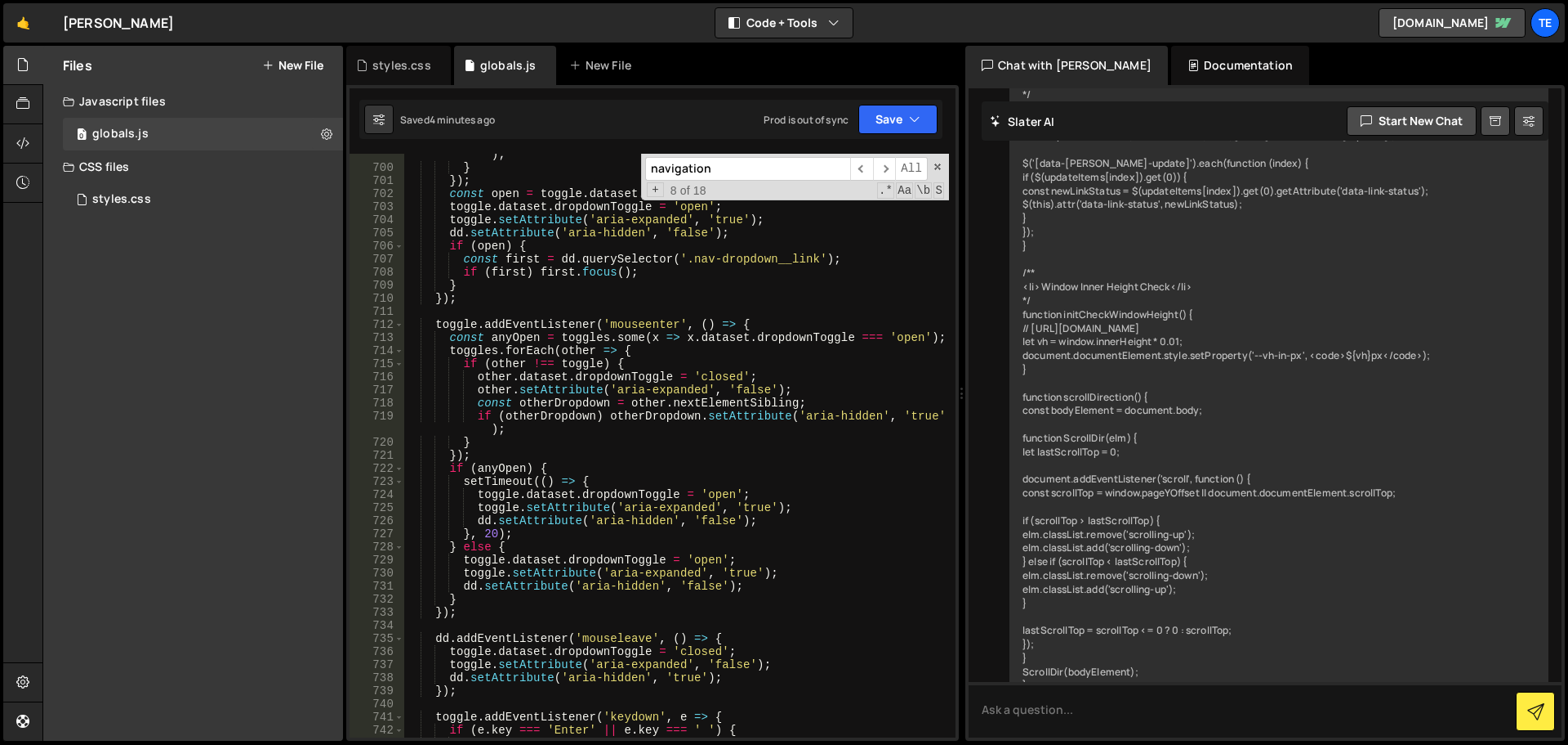
click at [630, 377] on div "if ( otherDropdown ) otherDropdown . setAttribute ( 'aria-hidden' , 'true' ) ; …" at bounding box center [676, 446] width 545 height 623
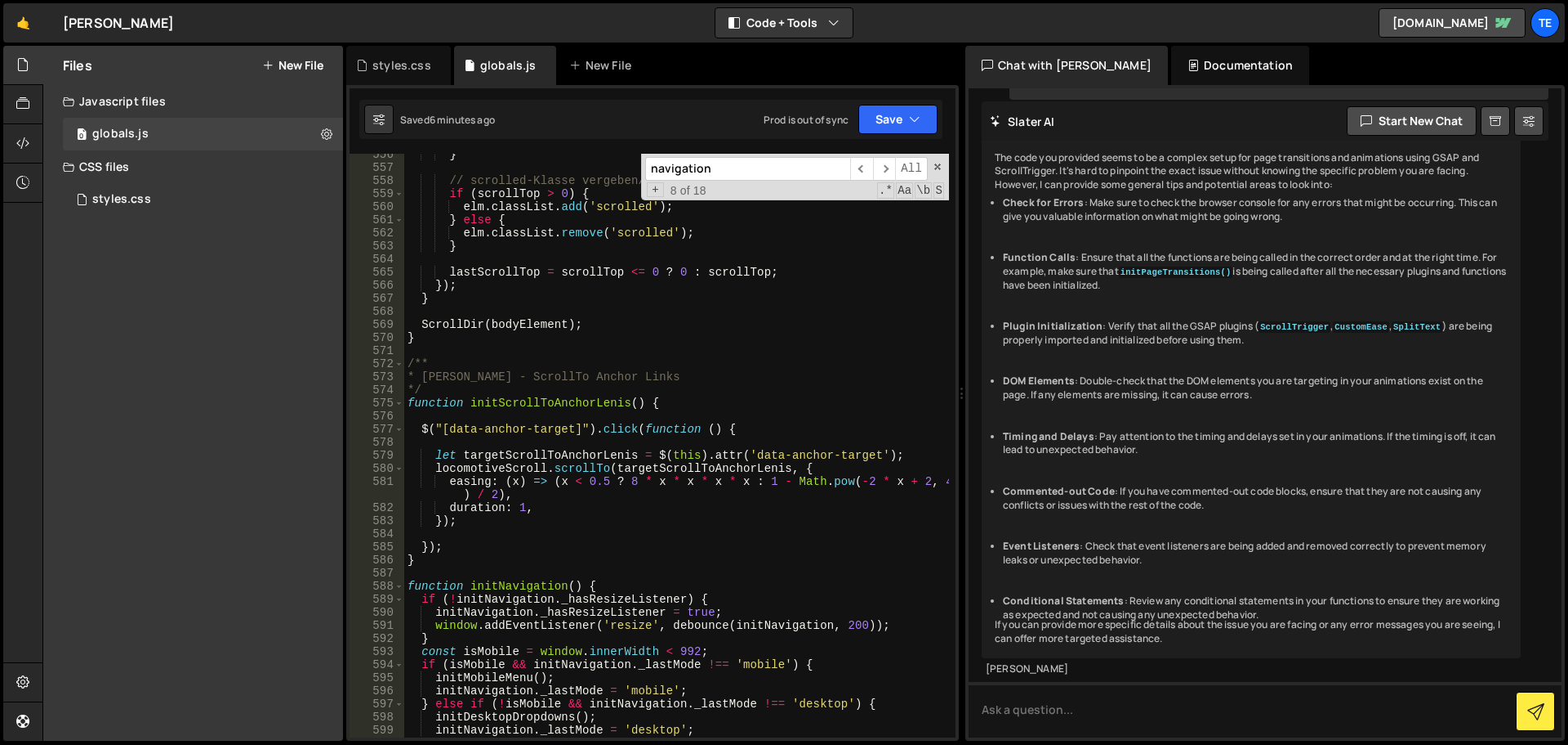
scroll to position [7535, 0]
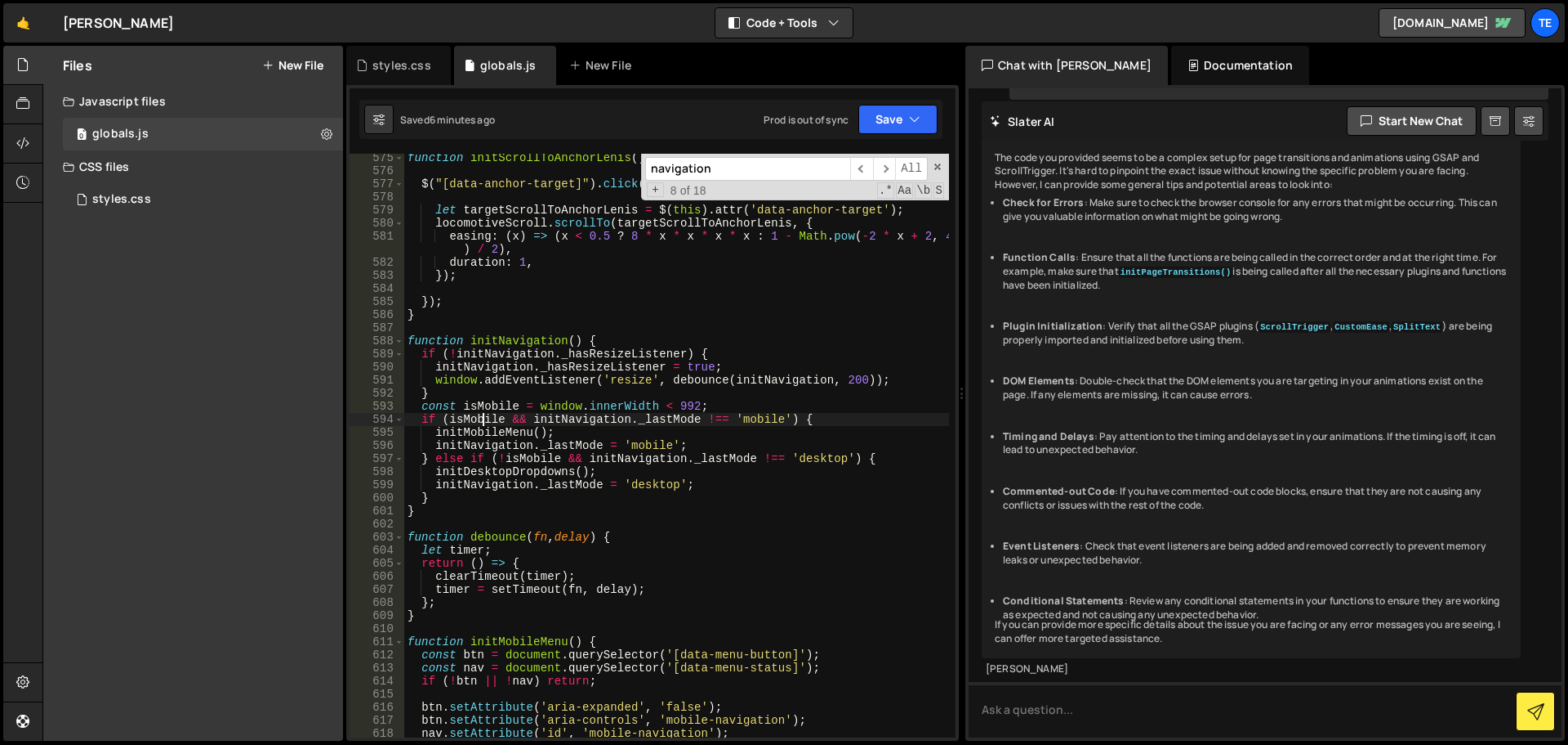
click at [482, 416] on div "function initScrollToAnchorLenis ( ) { $ ( "[data-anchor-target]" ) . click ( f…" at bounding box center [676, 455] width 545 height 609
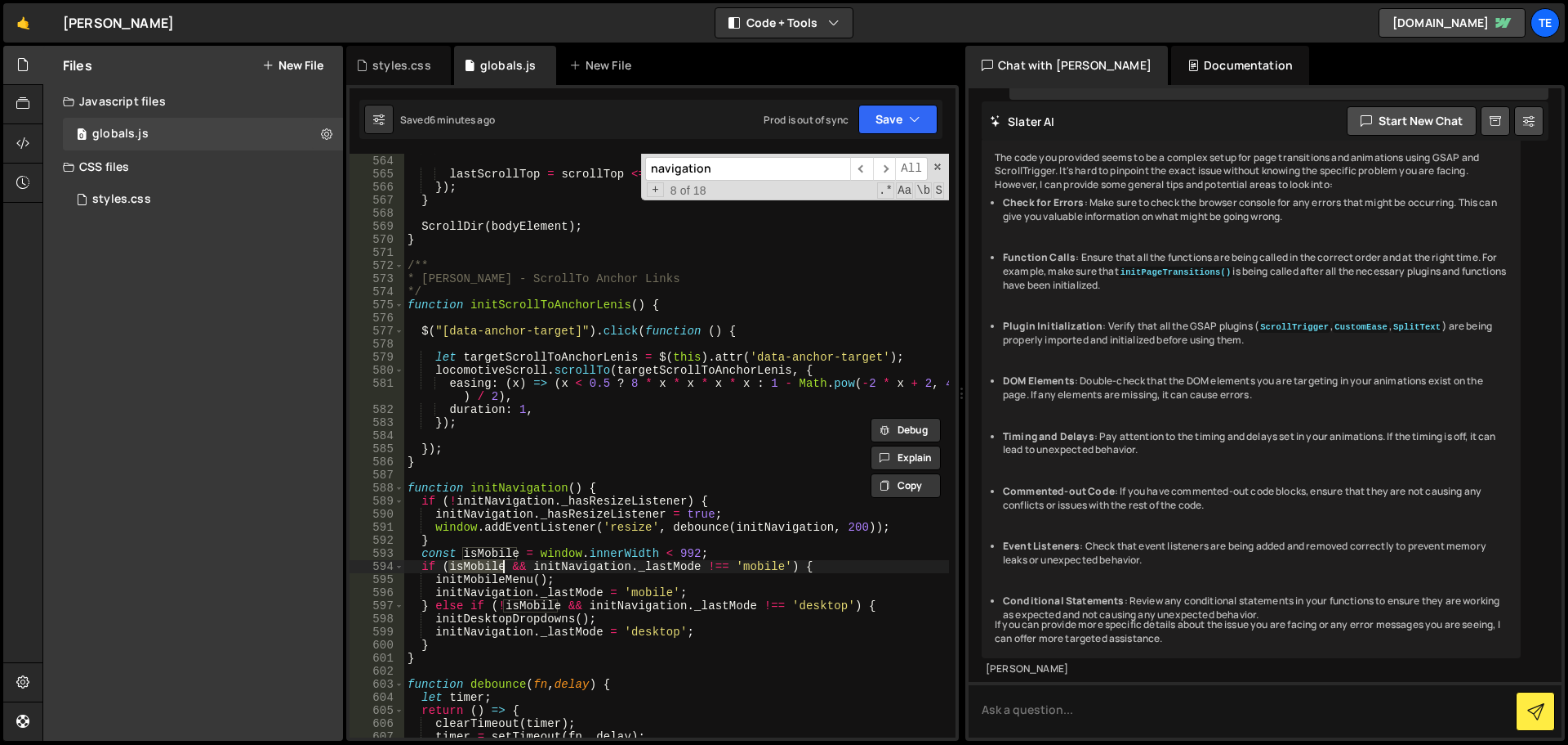
click at [533, 485] on div "} lastScrollTop = scrollTop <= 0 ? 0 : scrollTop ; }) ; } ScrollDir ( bodyEleme…" at bounding box center [676, 446] width 545 height 609
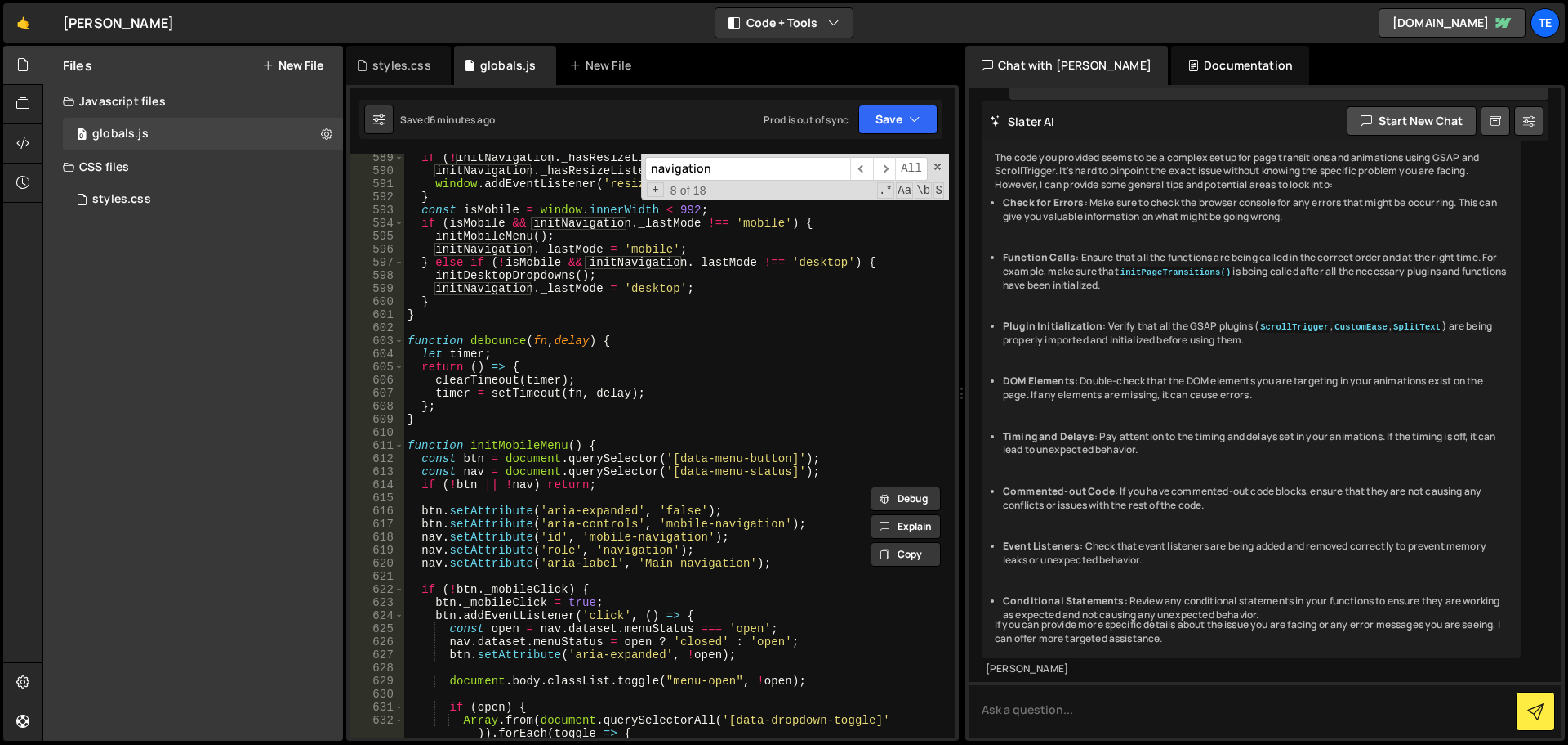
scroll to position [7732, 0]
click at [724, 381] on div "if ( ! initNavigation . _hasResizeListener ) { initNavigation . _hasResizeListe…" at bounding box center [676, 455] width 545 height 609
type textarea "clearTimeout(timer);"
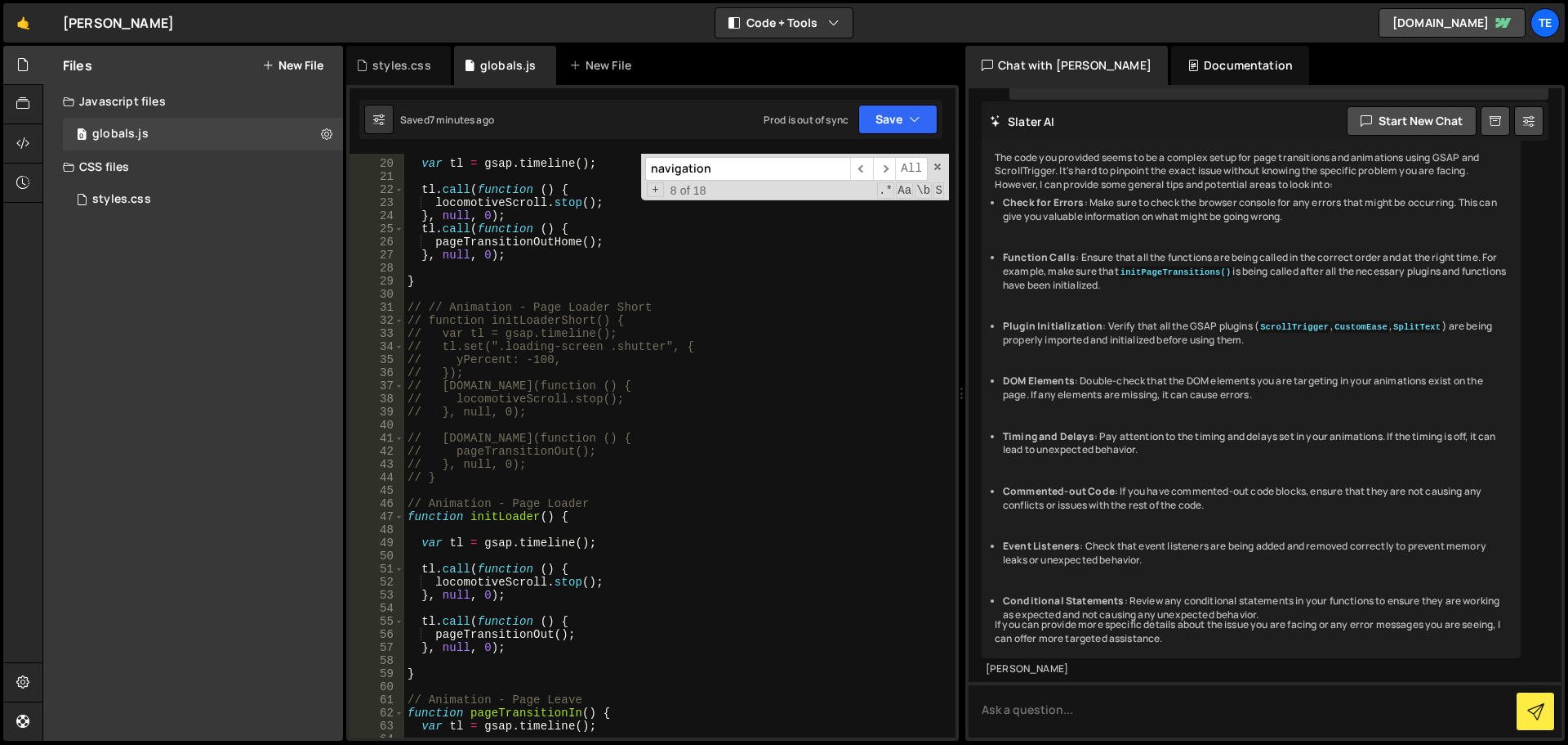
scroll to position [294, 0]
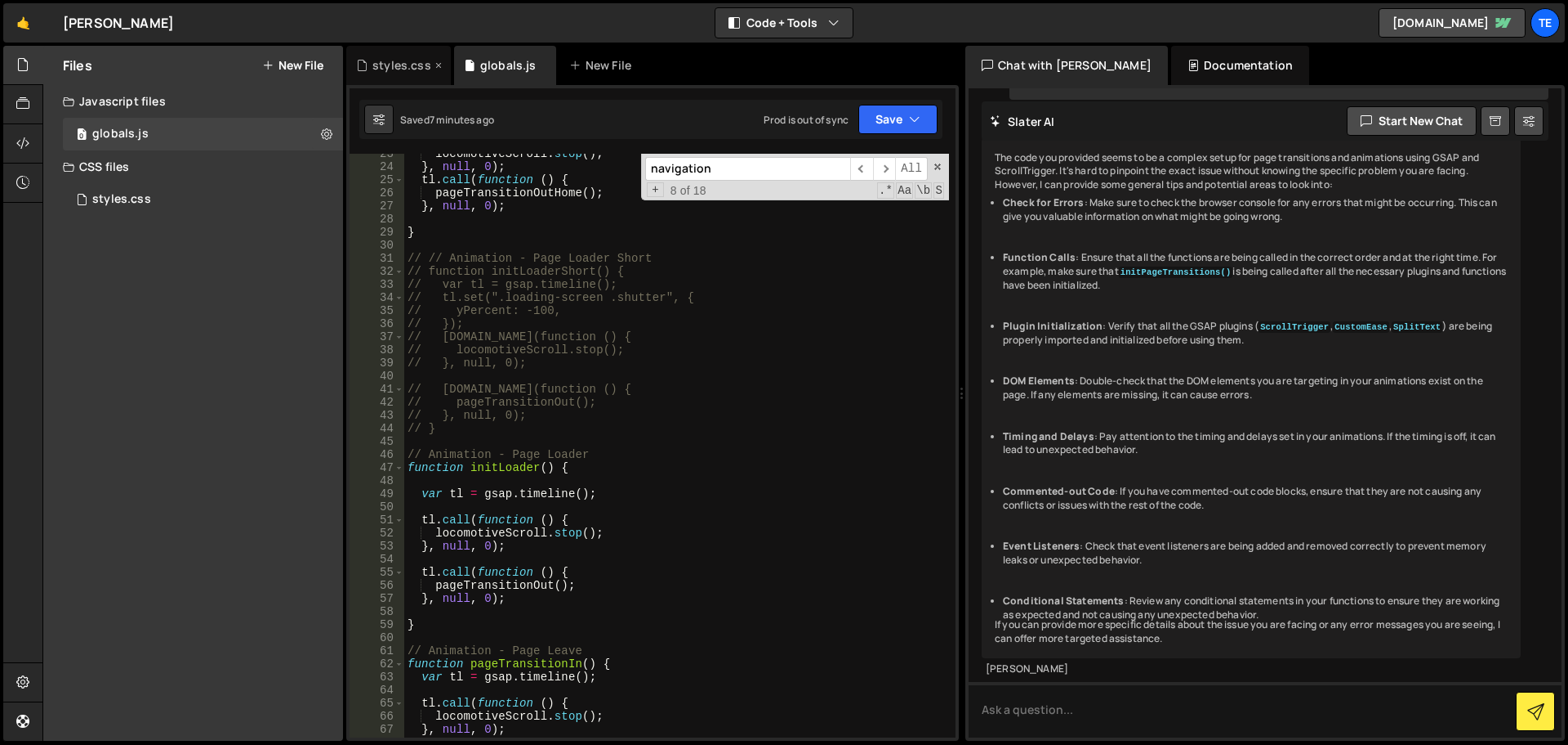
click at [377, 73] on div "styles.css" at bounding box center [398, 65] width 104 height 39
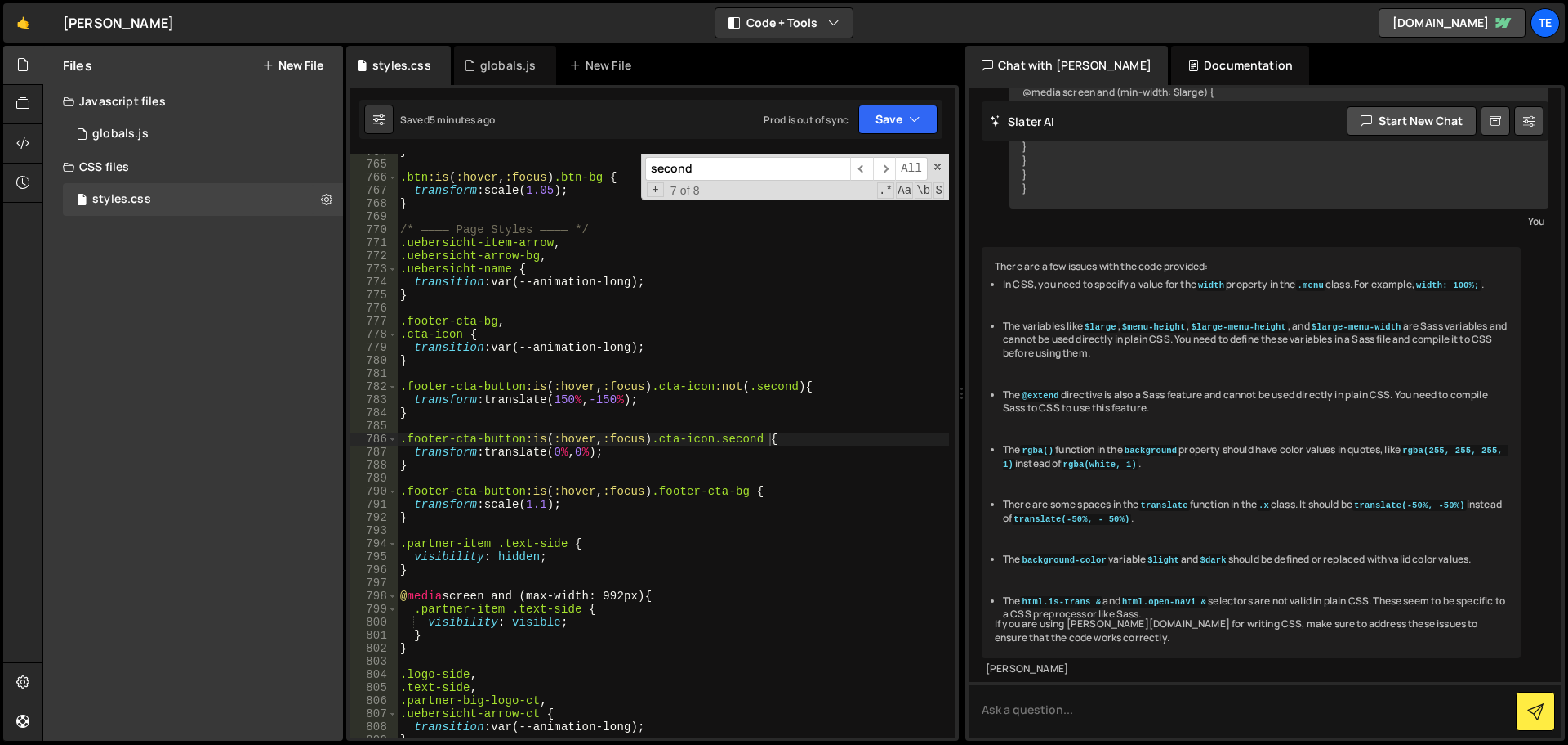
scroll to position [2565, 0]
click at [939, 164] on span at bounding box center [937, 167] width 12 height 12
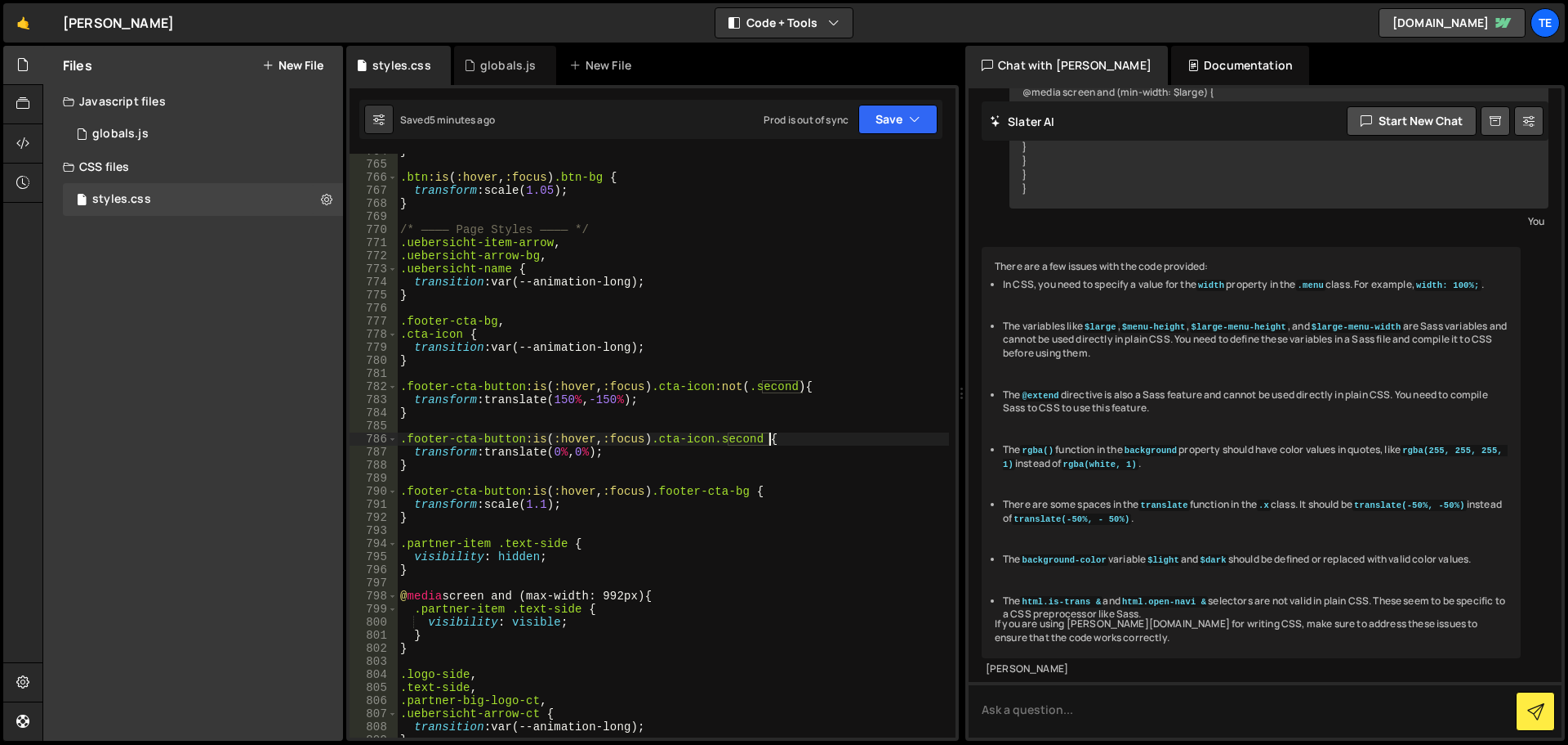
click at [593, 292] on div "} .btn :is ( :hover , :focus ) .btn-bg { transform : scale( 1.05 ) ; } /* ———— …" at bounding box center [672, 449] width 553 height 609
type textarea "}"
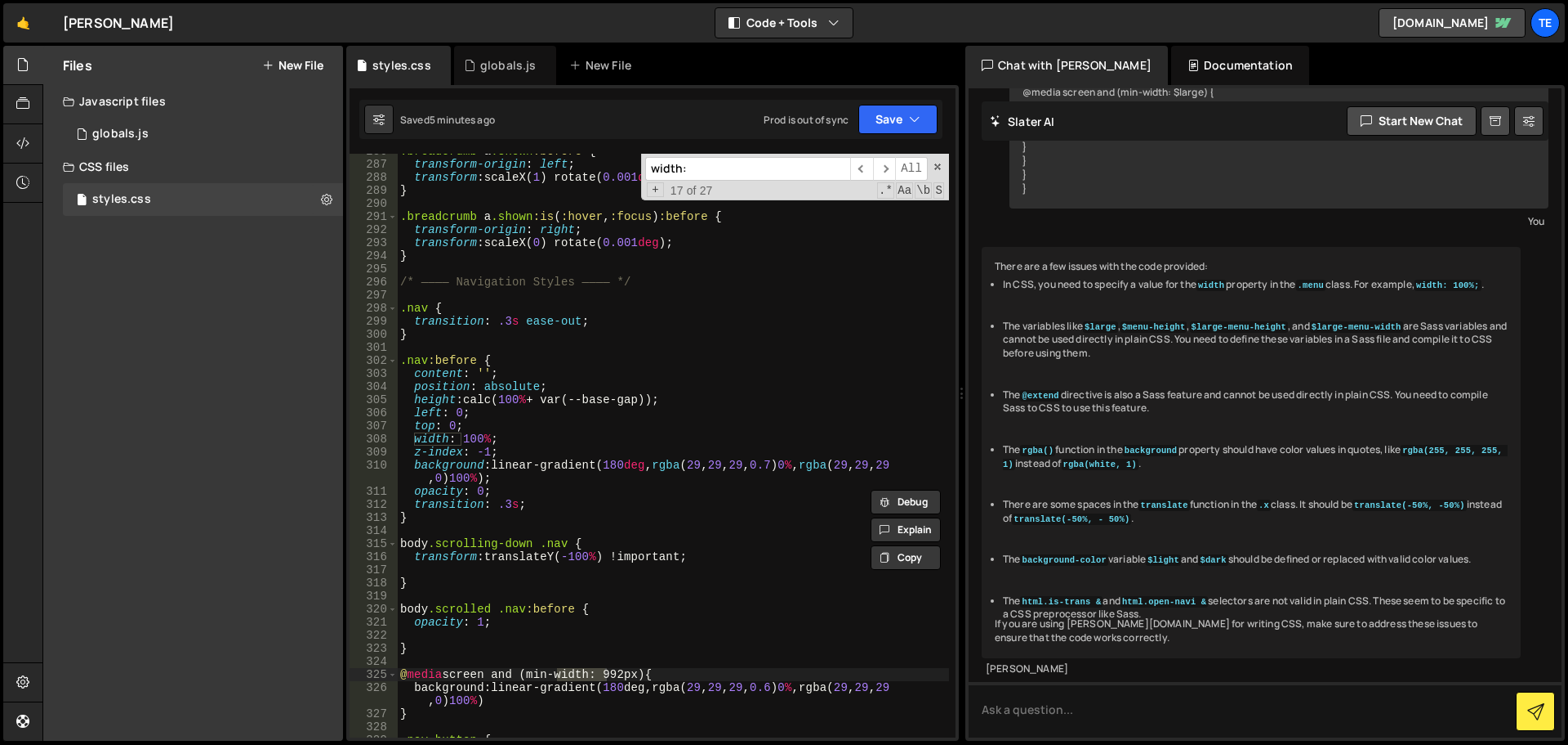
scroll to position [4090, 0]
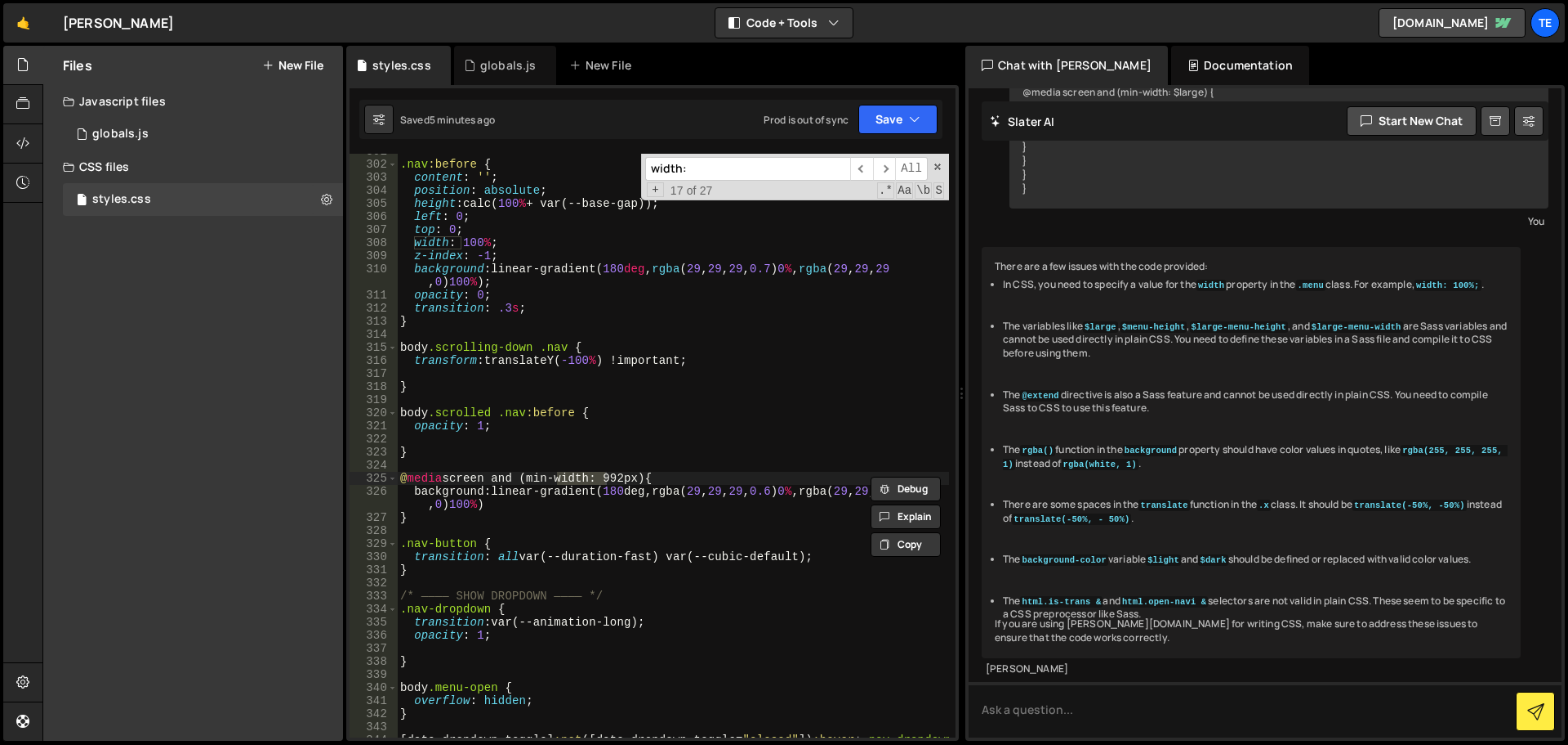
click at [768, 159] on input "width:" at bounding box center [747, 169] width 205 height 23
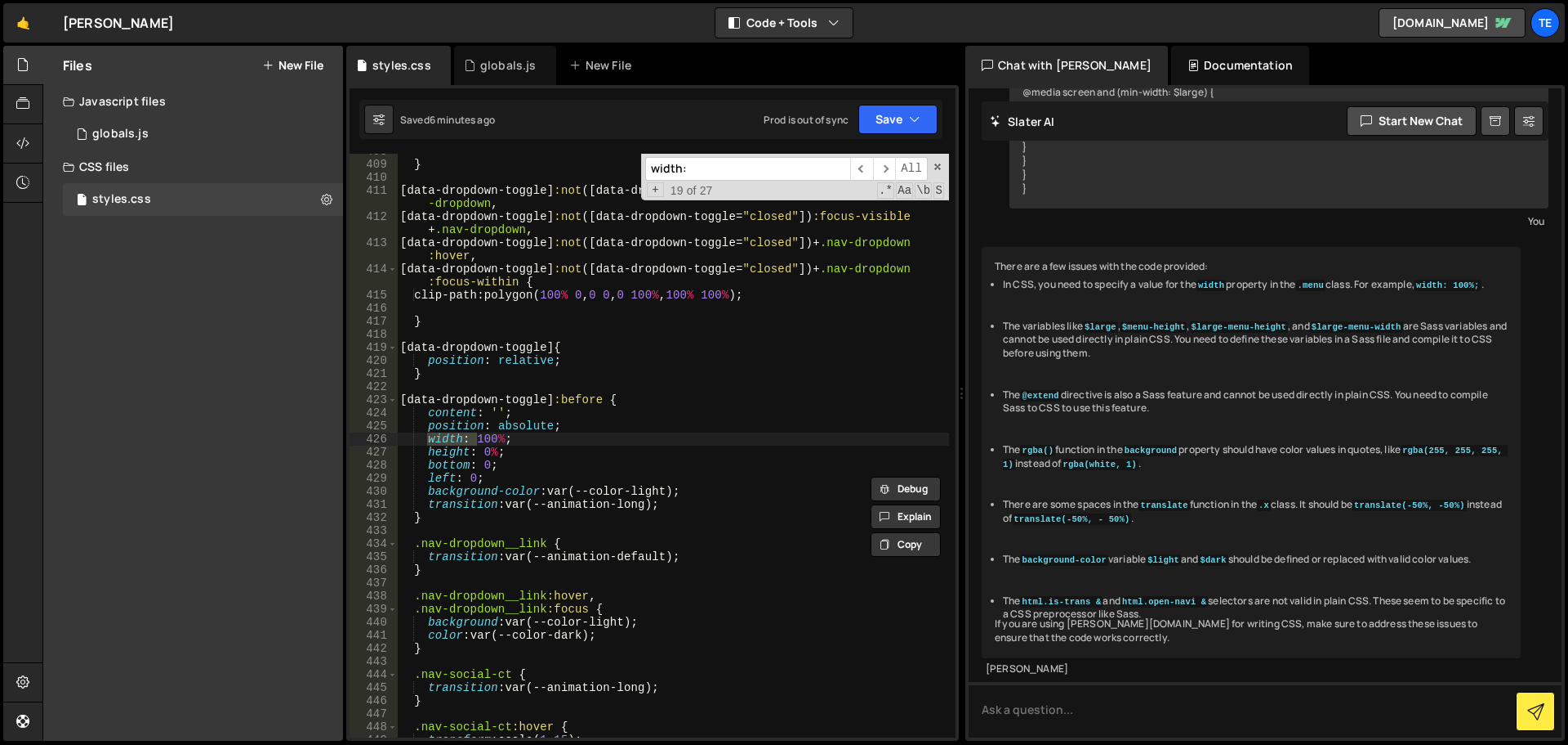
scroll to position [6600, 0]
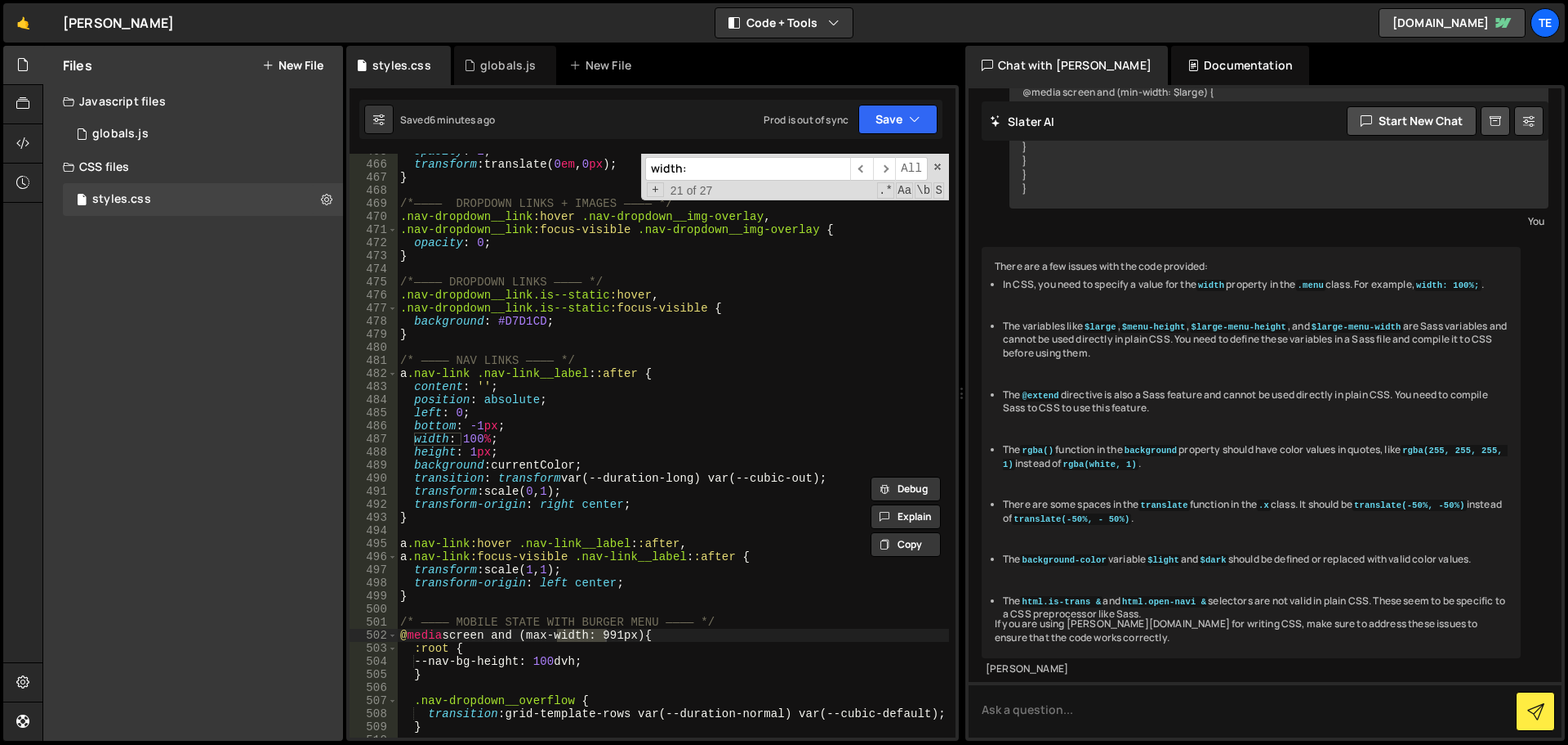
type input "width:"
click at [758, 180] on div "width: ​ ​ All Replace All + 21 of 27 .* Aa \b S" at bounding box center [795, 177] width 308 height 47
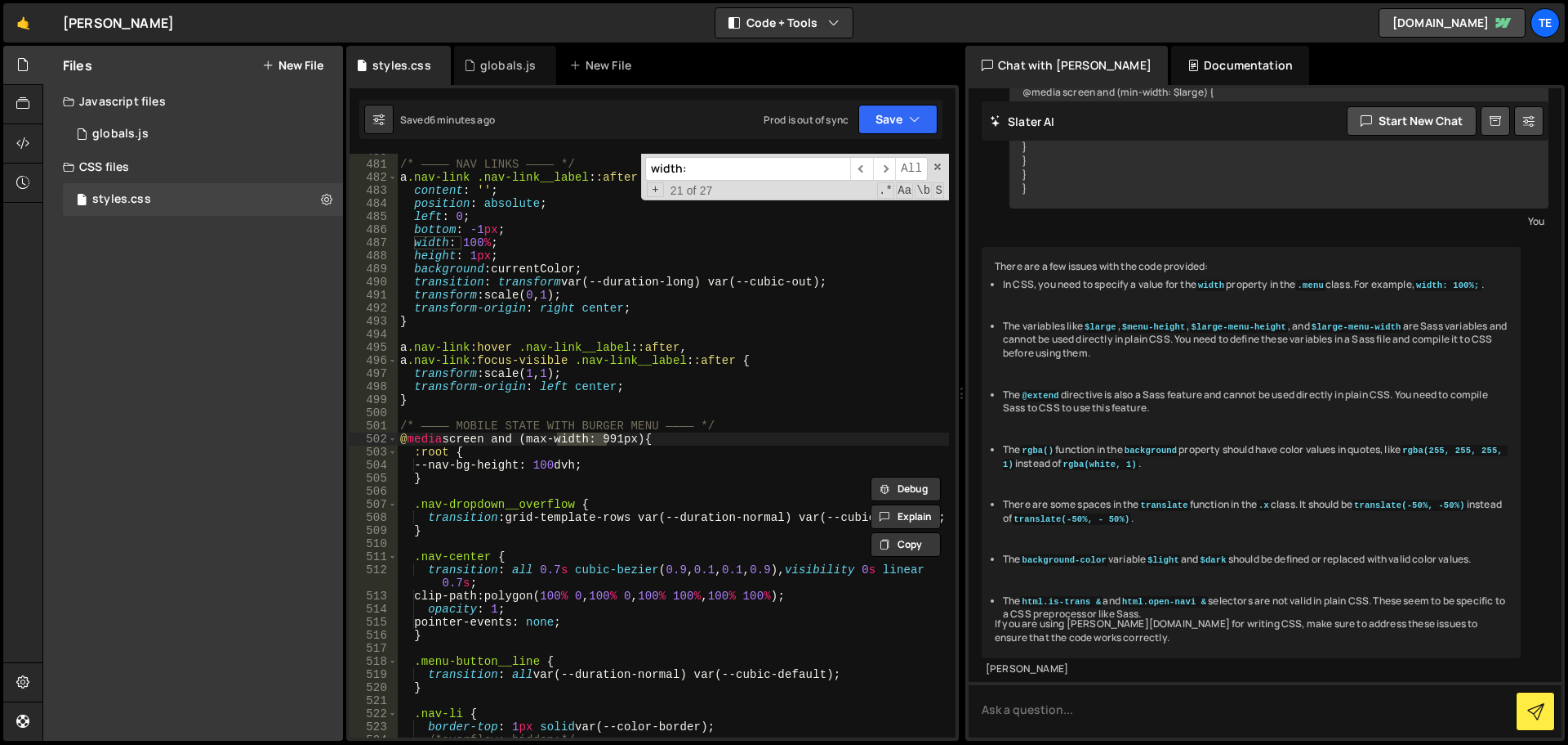
scroll to position [6993, 0]
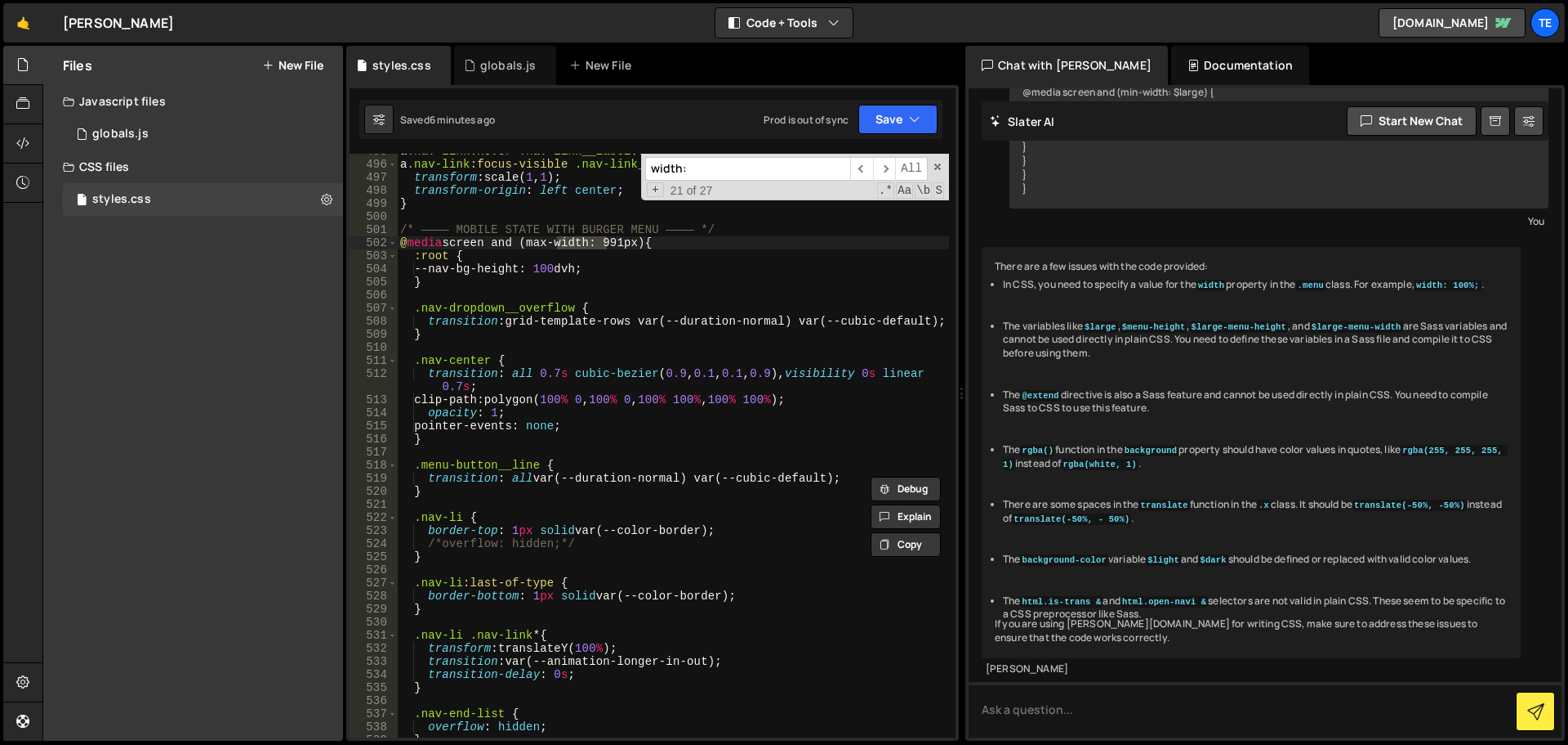
click at [736, 170] on input "width:" at bounding box center [747, 169] width 205 height 23
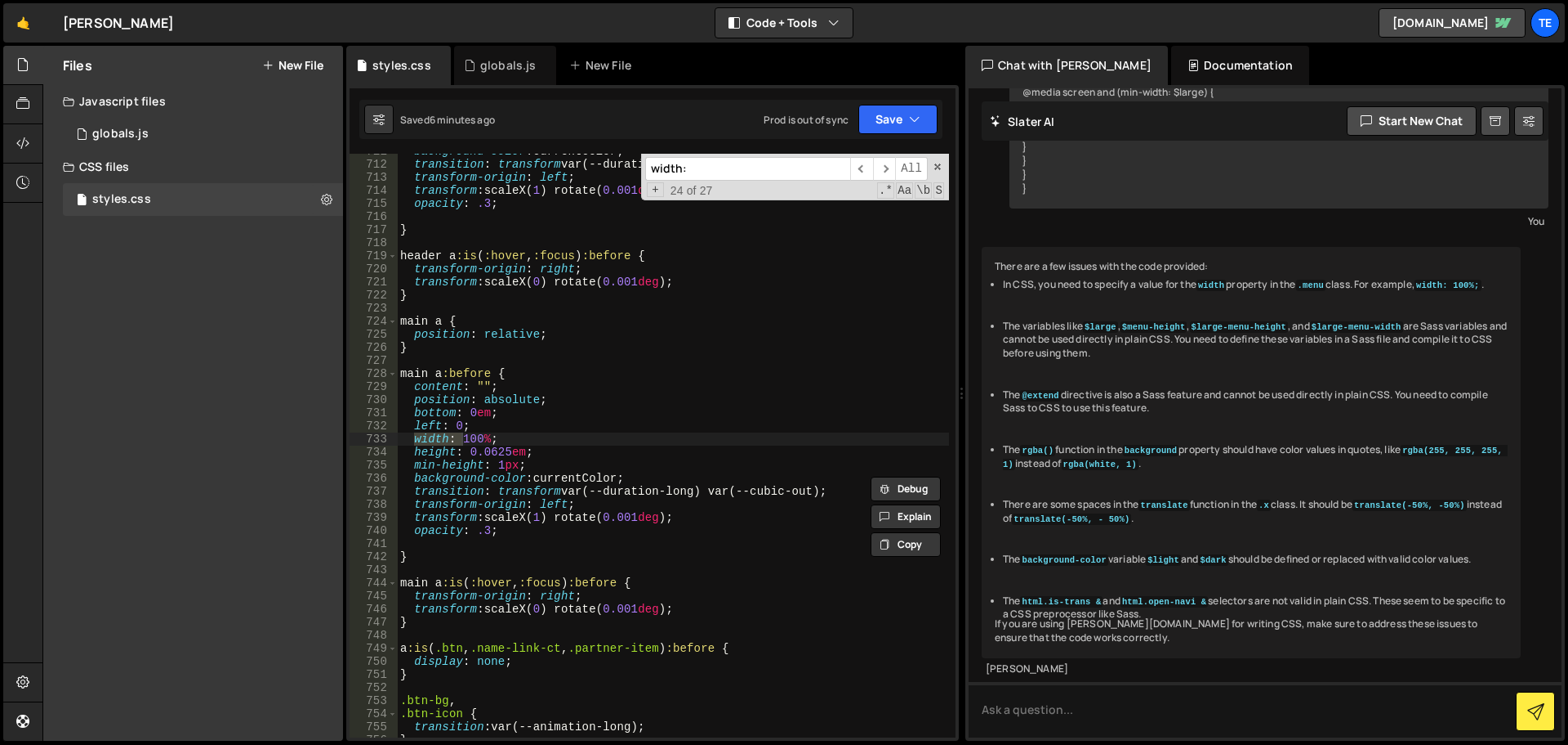
scroll to position [10681, 0]
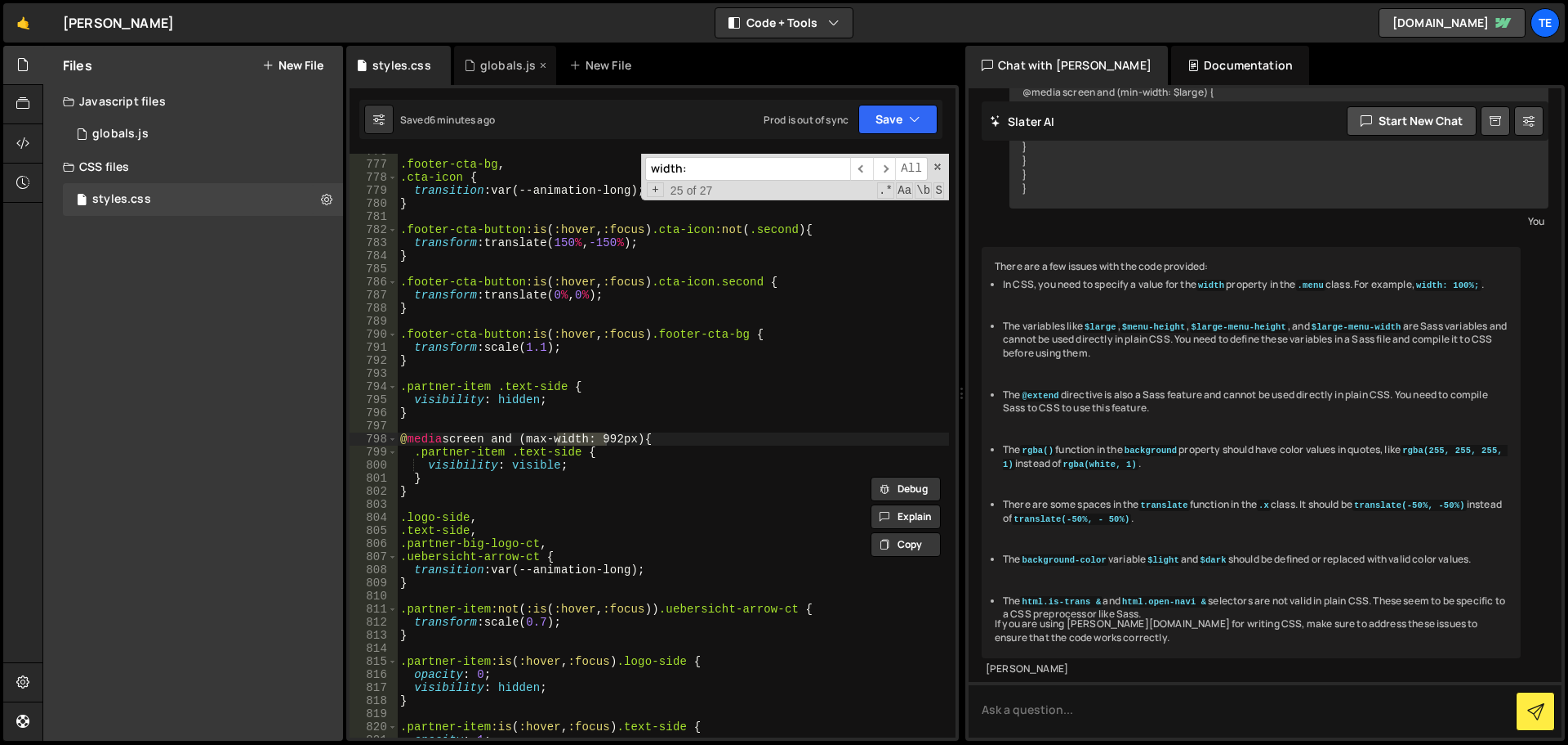
click at [508, 57] on div "globals.js" at bounding box center [505, 65] width 102 height 39
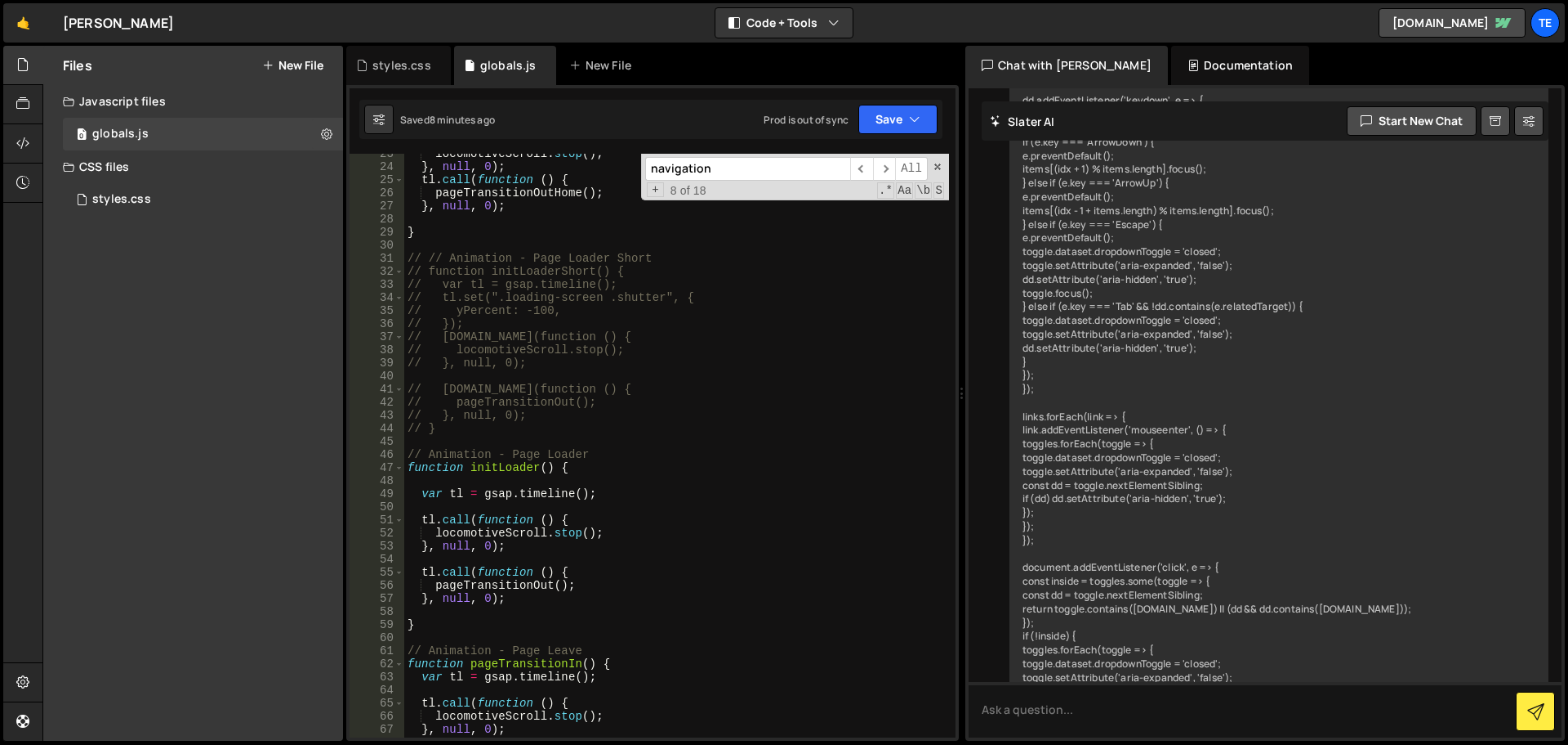
scroll to position [9485, 0]
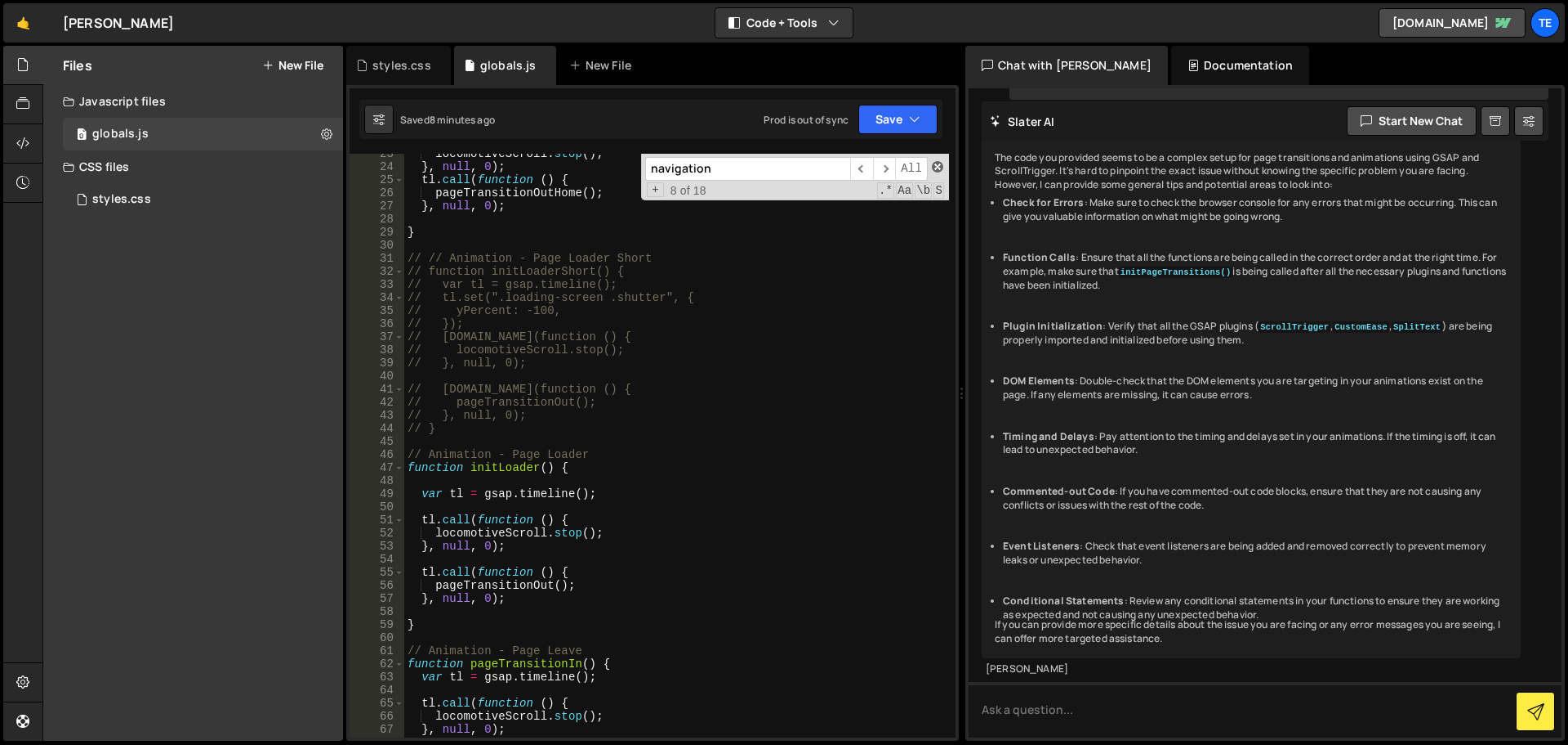
click at [937, 167] on span at bounding box center [937, 167] width 12 height 12
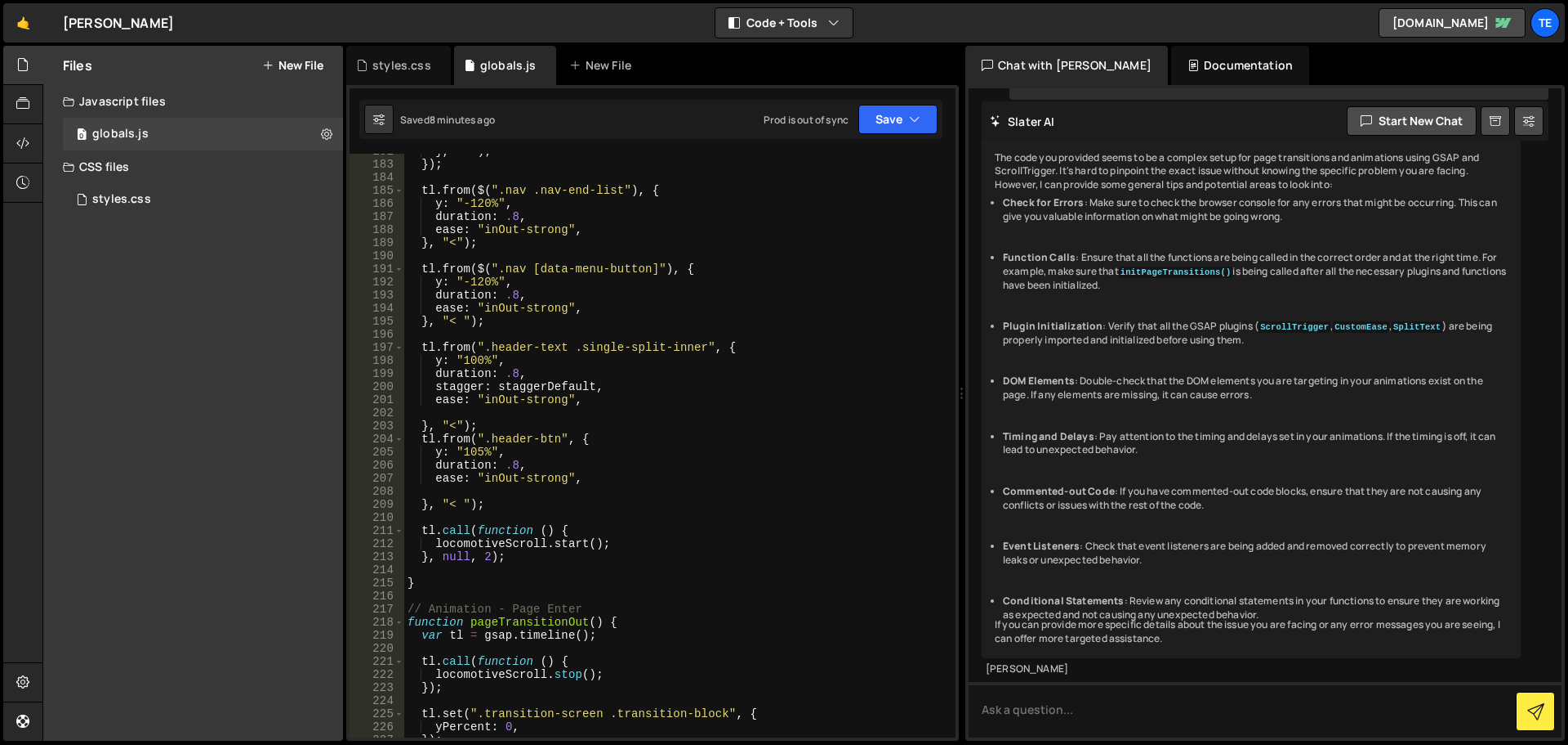
scroll to position [2082, 0]
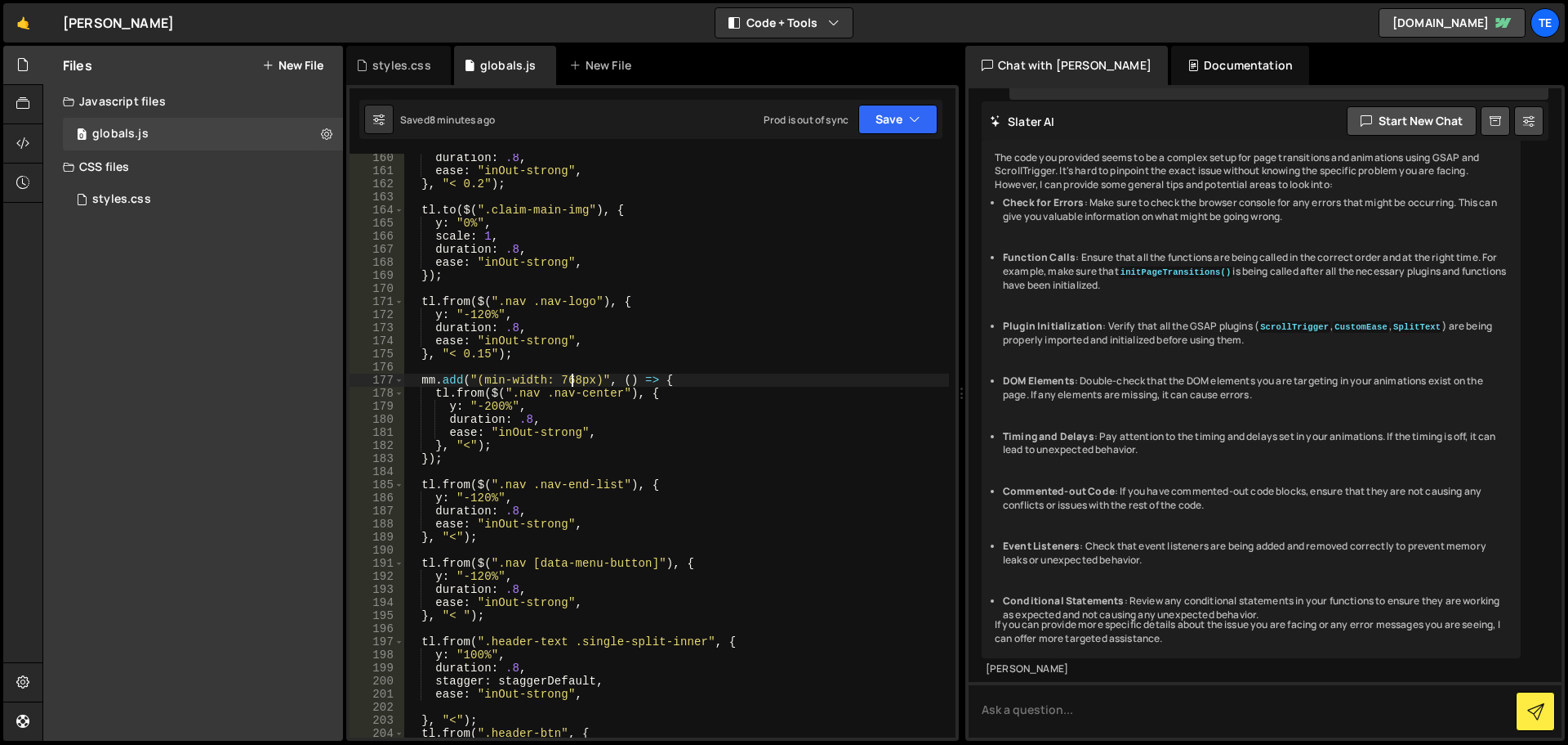
click at [573, 380] on div "duration : .8 , ease : "inOut-strong" , } , "< 0.2" ) ; tl . to ( $ ( ".claim-m…" at bounding box center [676, 455] width 545 height 609
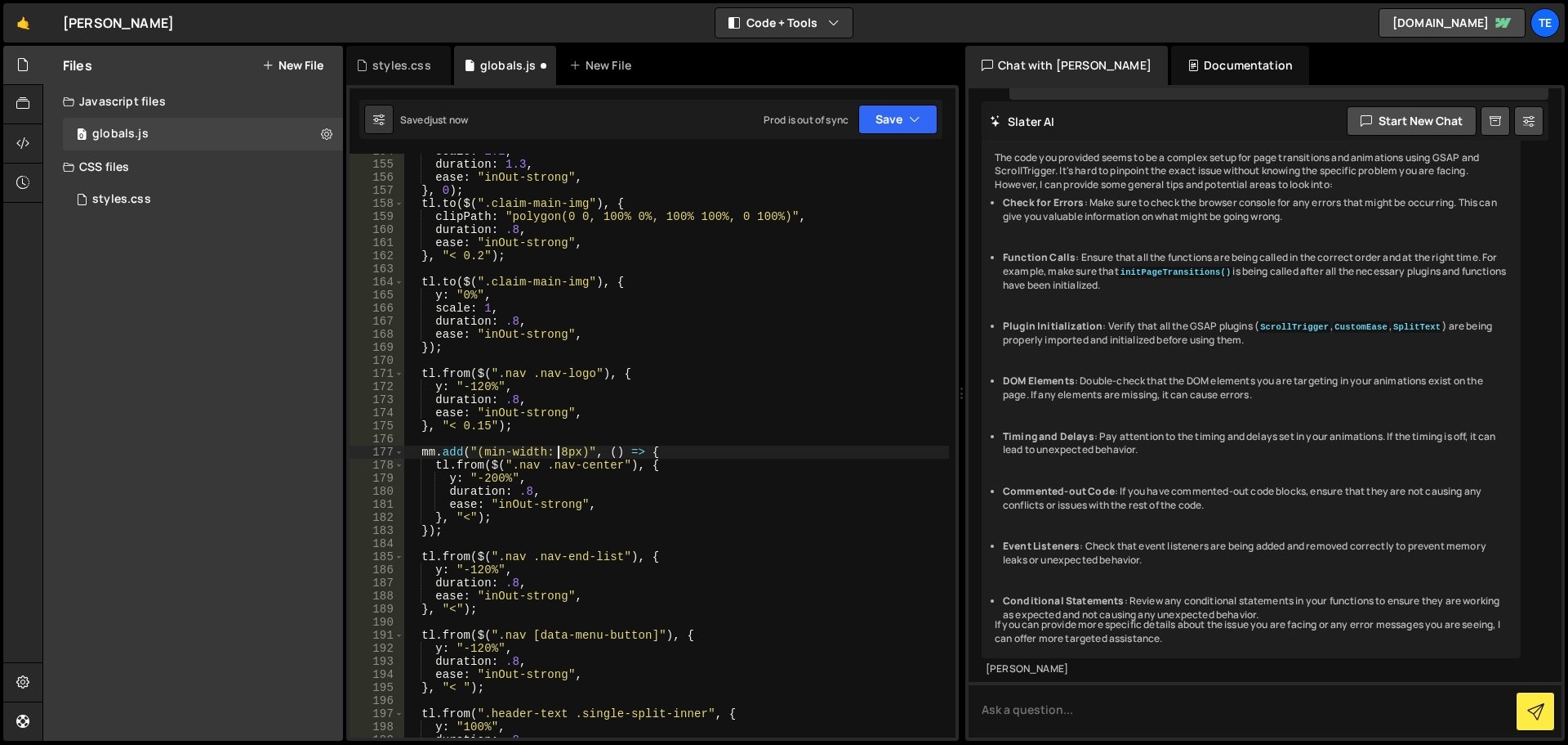
scroll to position [2010, 0]
type textarea "}"
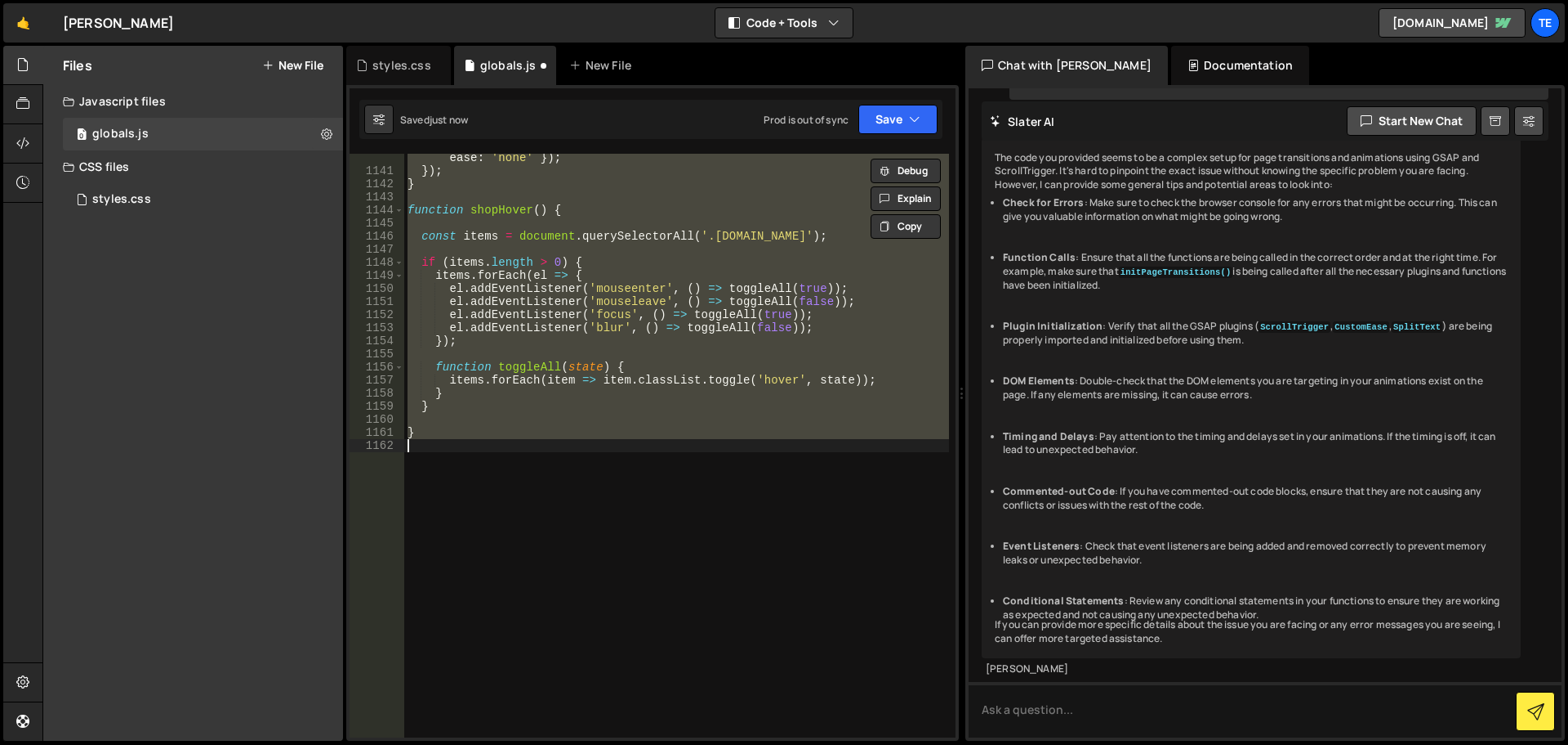
scroll to position [15264, 0]
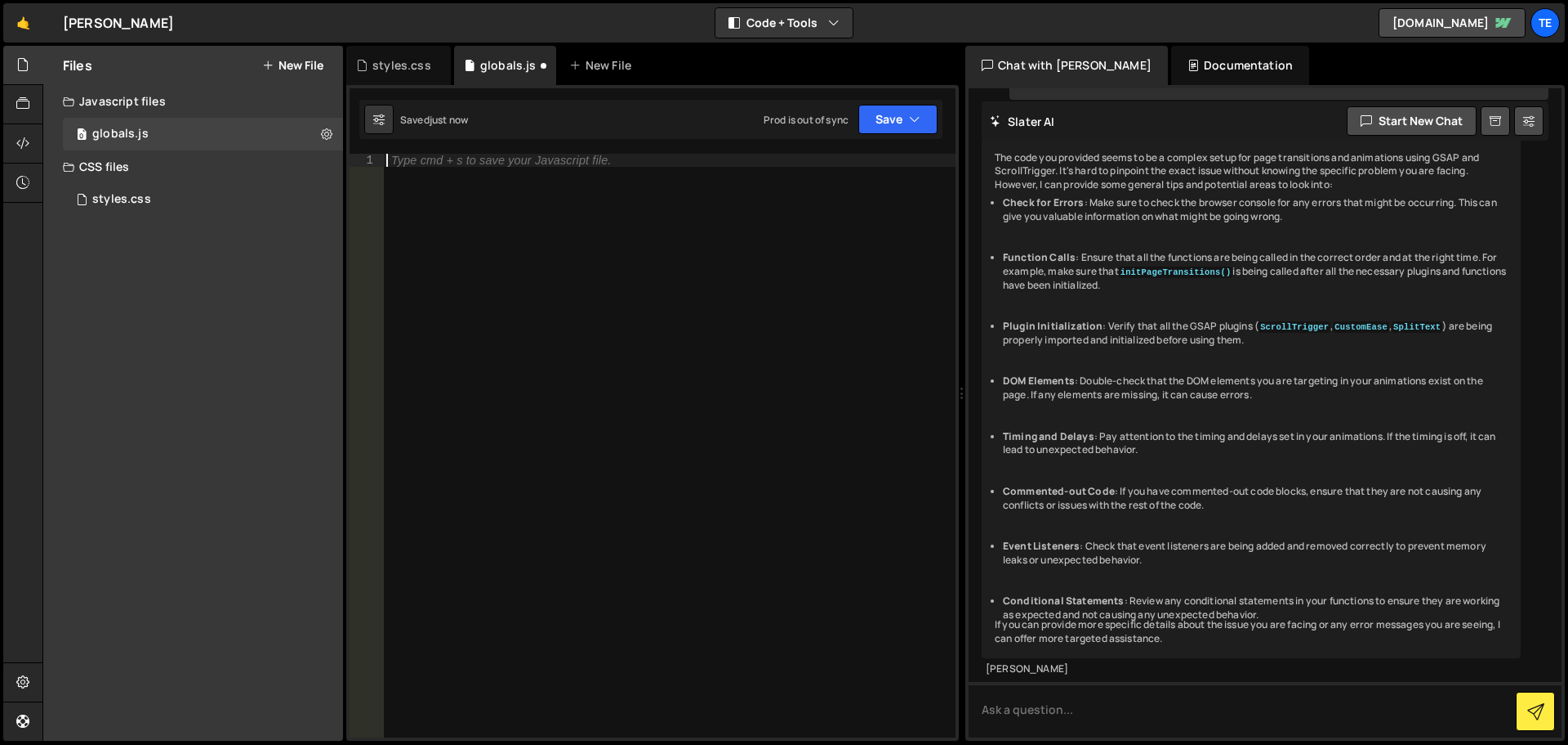
paste textarea "768px"
type textarea "768px"
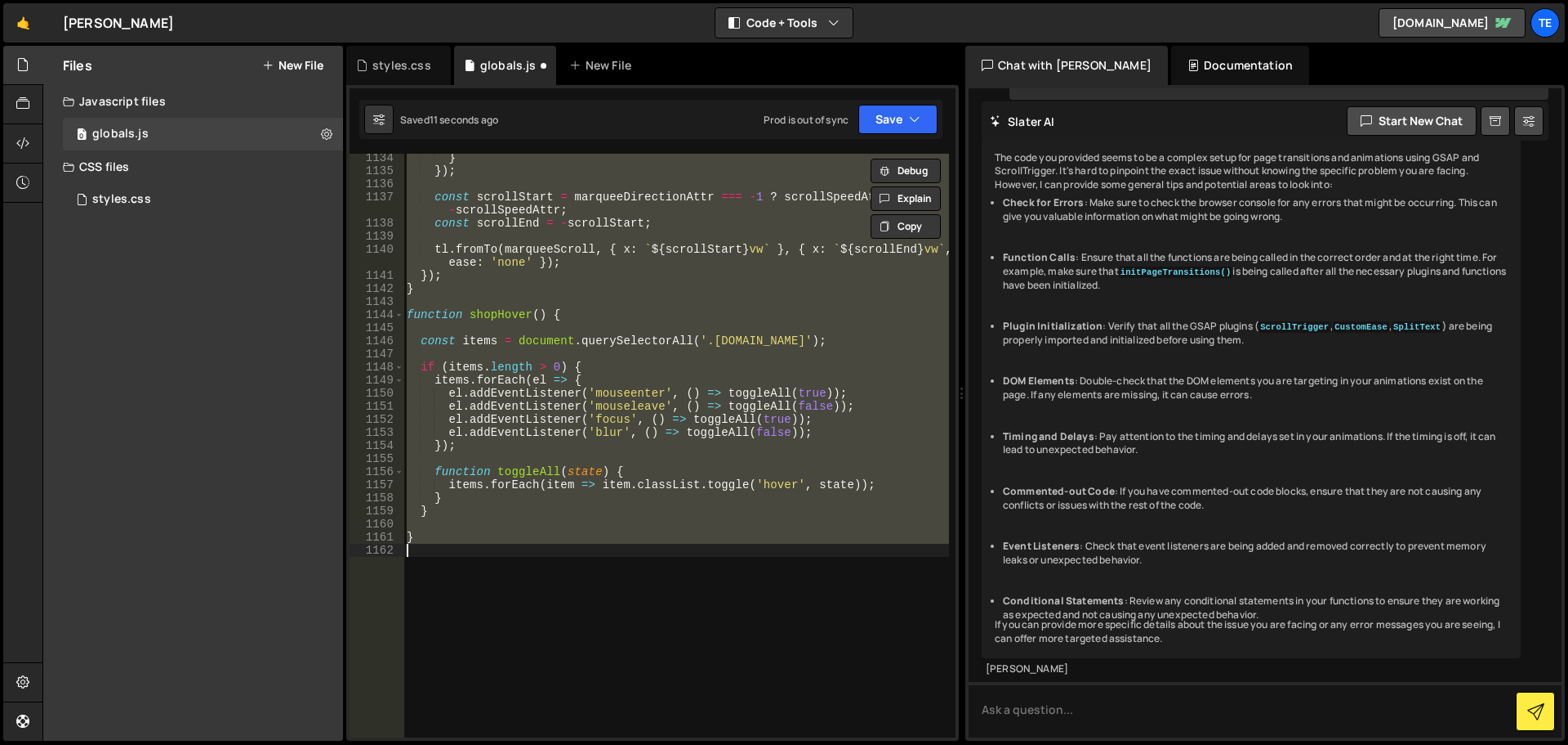
scroll to position [15159, 0]
type textarea "}"
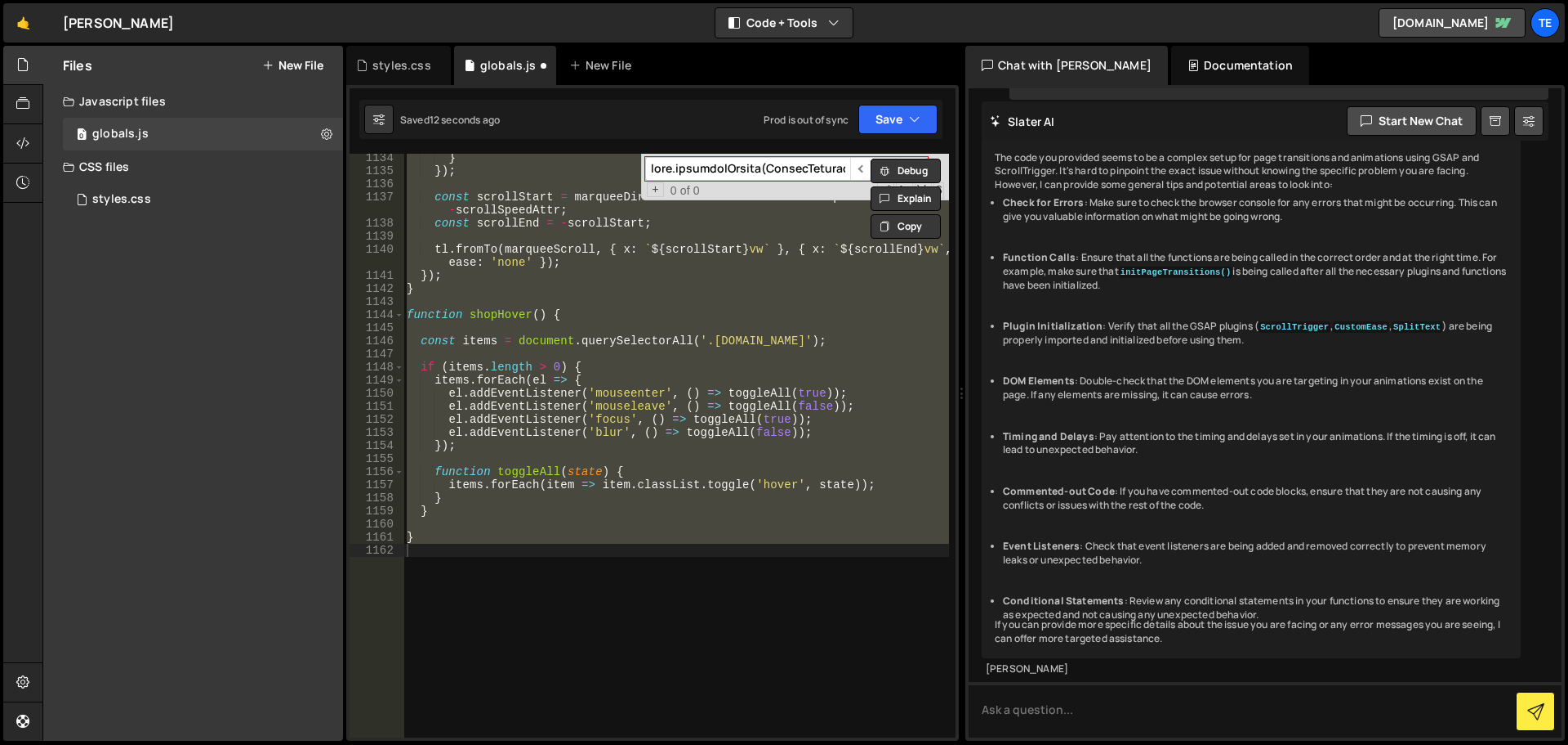
scroll to position [0, 151551]
paste input "768px"
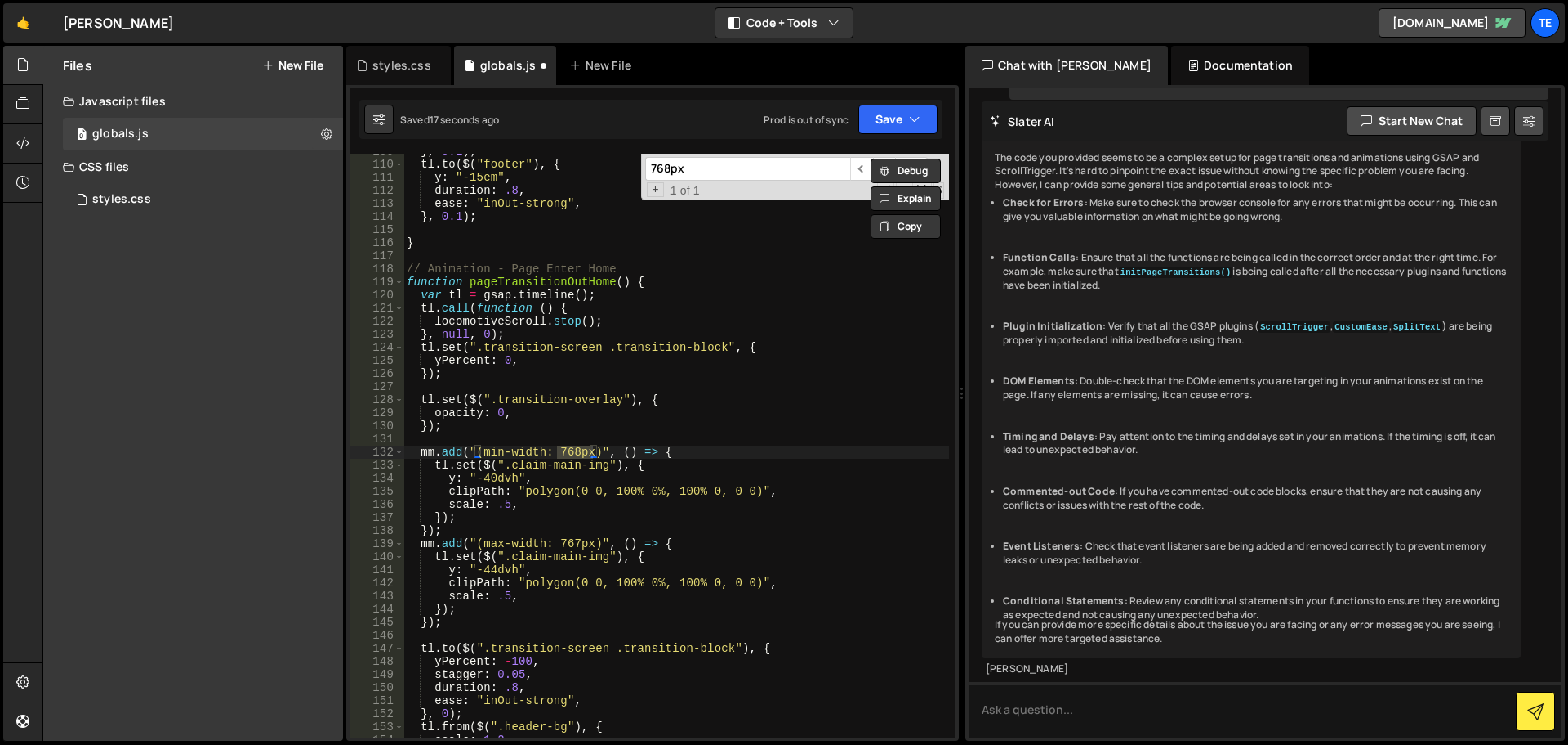
type input "768px"
click at [574, 451] on div "} , 0.1 ) ; tl . to ( $ ( "footer" ) , { y : "-15em" , duration : .8 , ease : "…" at bounding box center [676, 446] width 546 height 583
click at [716, 169] on input "768px" at bounding box center [747, 169] width 205 height 23
type textarea "opacity: 0,"
click at [779, 415] on div "} , 0.1 ) ; tl . to ( $ ( "footer" ) , { y : "-15em" , duration : .8 , ease : "…" at bounding box center [676, 449] width 546 height 609
